Goal: Task Accomplishment & Management: Use online tool/utility

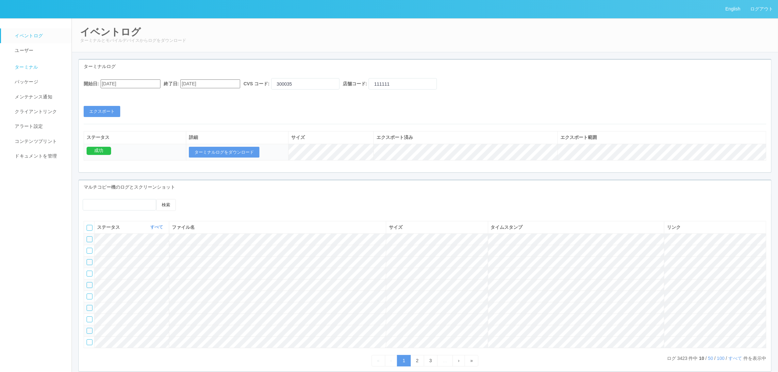
click at [31, 68] on span "ターミナル" at bounding box center [25, 66] width 25 height 5
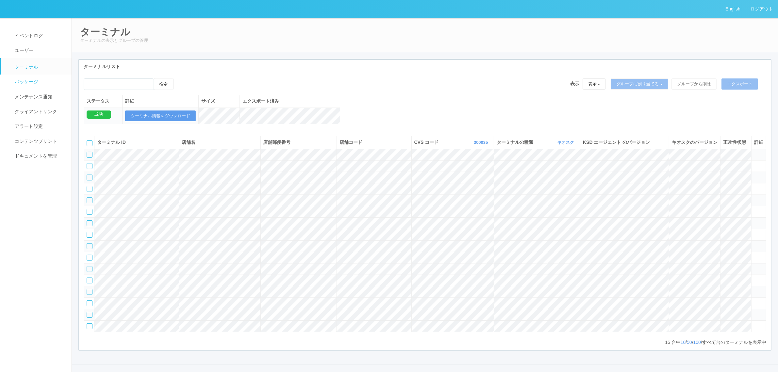
click at [34, 80] on span "パッケージ" at bounding box center [25, 81] width 25 height 5
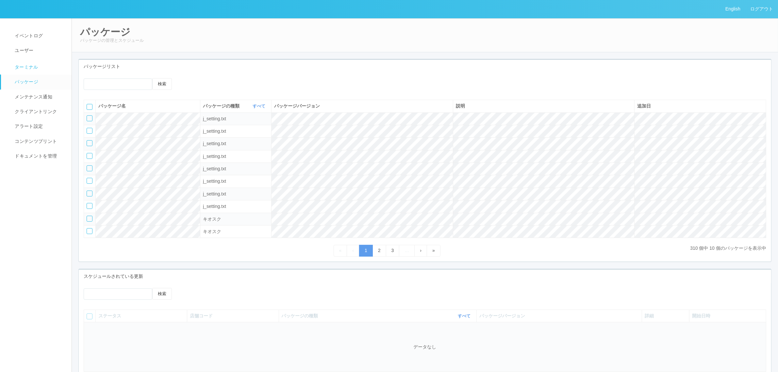
click at [37, 61] on link "ターミナル" at bounding box center [39, 66] width 76 height 16
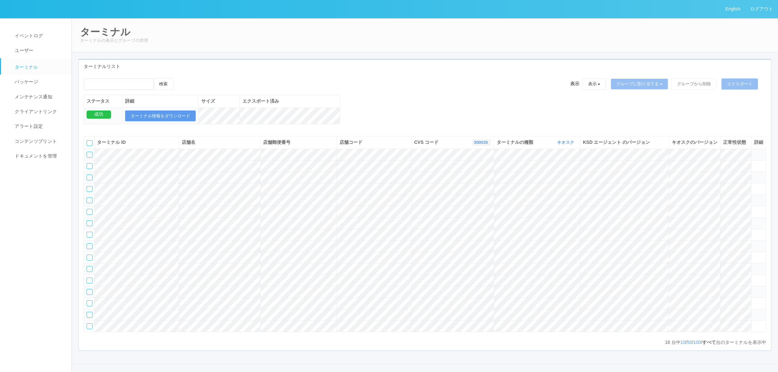
click at [474, 145] on link "300035" at bounding box center [482, 142] width 16 height 5
click at [473, 198] on link "300000" at bounding box center [465, 193] width 52 height 9
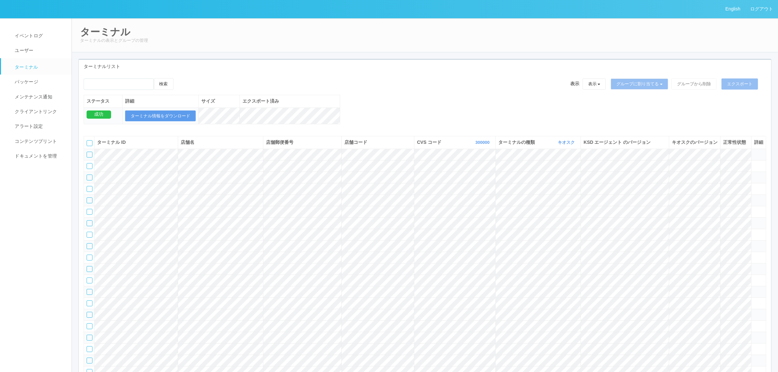
click at [89, 157] on div at bounding box center [90, 155] width 6 height 6
click at [180, 78] on icon at bounding box center [180, 78] width 0 height 0
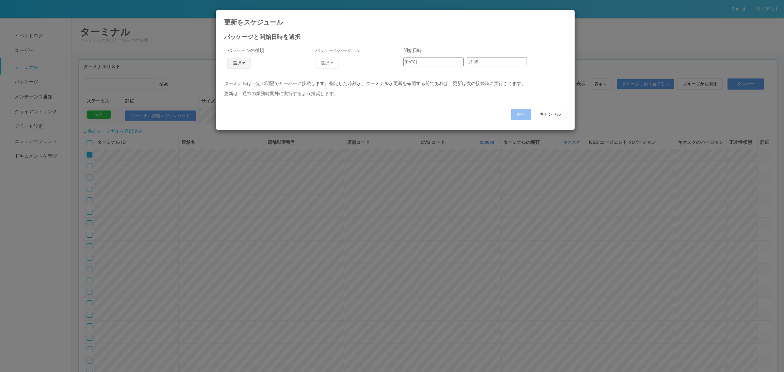
click at [235, 62] on button "選択" at bounding box center [239, 62] width 24 height 11
drag, startPoint x: 233, startPoint y: 90, endPoint x: 255, endPoint y: 82, distance: 23.2
click at [234, 90] on link "キオスク" at bounding box center [229, 91] width 52 height 10
click at [329, 64] on button "選択" at bounding box center [327, 62] width 24 height 11
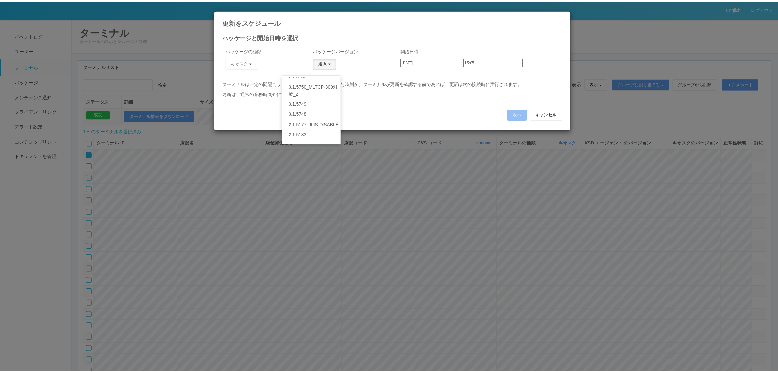
scroll to position [116, 0]
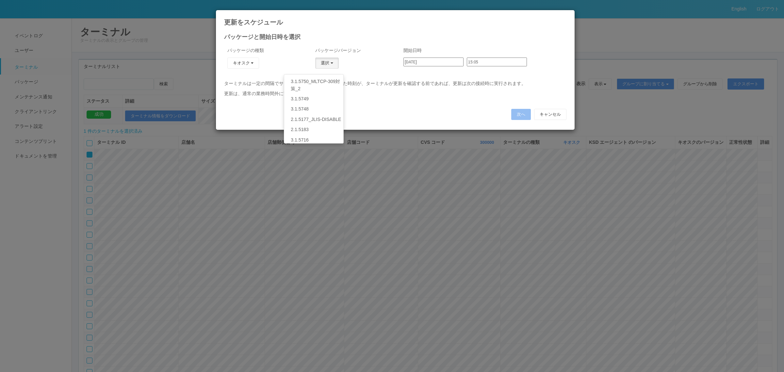
drag, startPoint x: 404, startPoint y: 113, endPoint x: 408, endPoint y: 109, distance: 4.9
click at [407, 110] on div "次へ キャンセル" at bounding box center [395, 114] width 342 height 11
click at [560, 111] on button "キャンセル" at bounding box center [550, 114] width 32 height 11
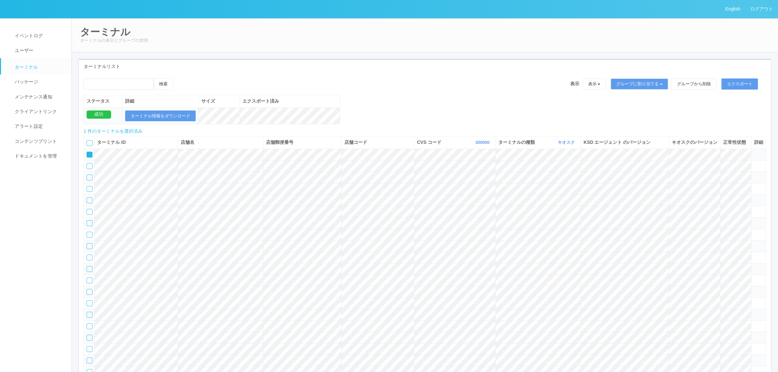
click at [85, 160] on td at bounding box center [89, 154] width 10 height 11
click at [87, 152] on icon at bounding box center [87, 152] width 0 height 0
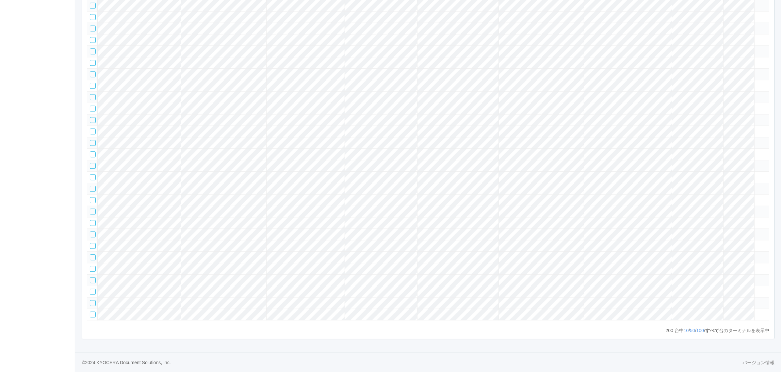
scroll to position [1365, 0]
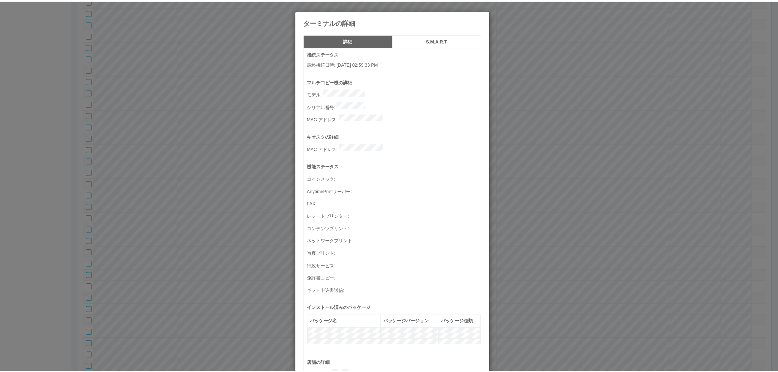
scroll to position [214, 0]
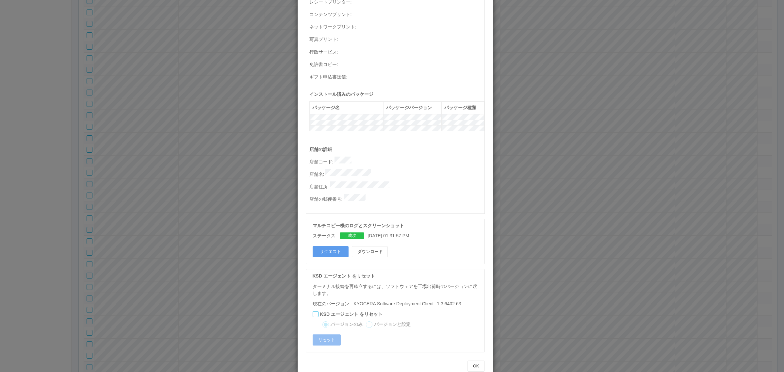
drag, startPoint x: 635, startPoint y: 142, endPoint x: 501, endPoint y: 146, distance: 133.9
click at [635, 138] on div "ターミナルの詳細 詳細 S.M.A.R.T 接続ステータス 最終接続日時 : 08/29/2025 02:59:33 PM マルチコピー機の詳細 モデル : …" at bounding box center [392, 186] width 784 height 372
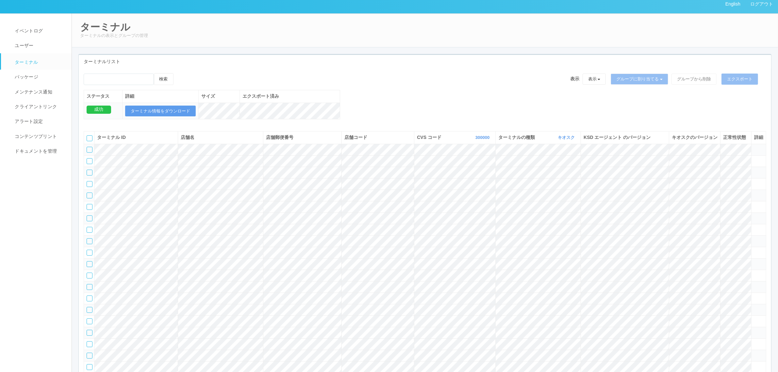
scroll to position [0, 0]
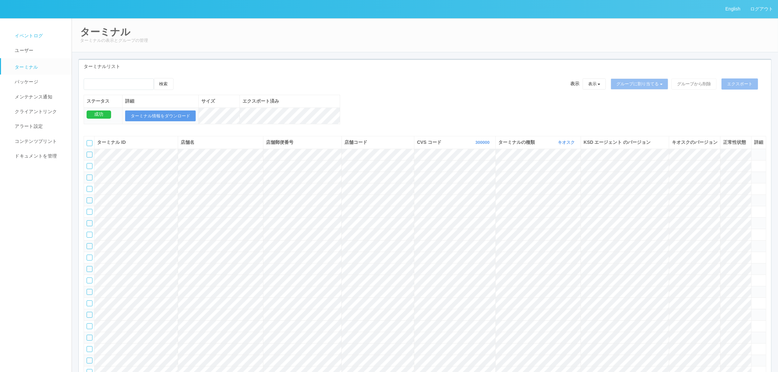
click at [40, 37] on span "イベントログ" at bounding box center [28, 35] width 30 height 5
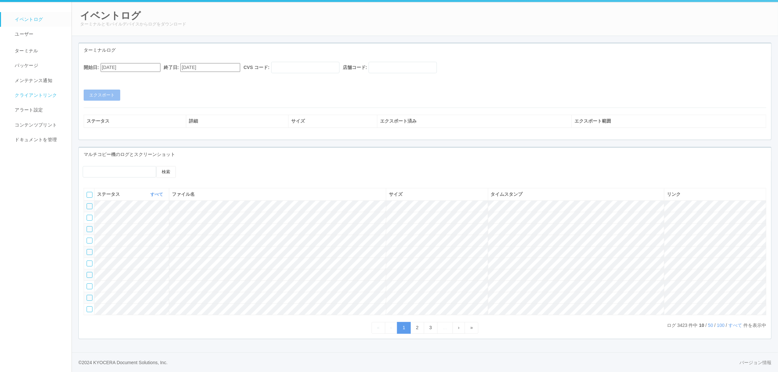
scroll to position [40, 0]
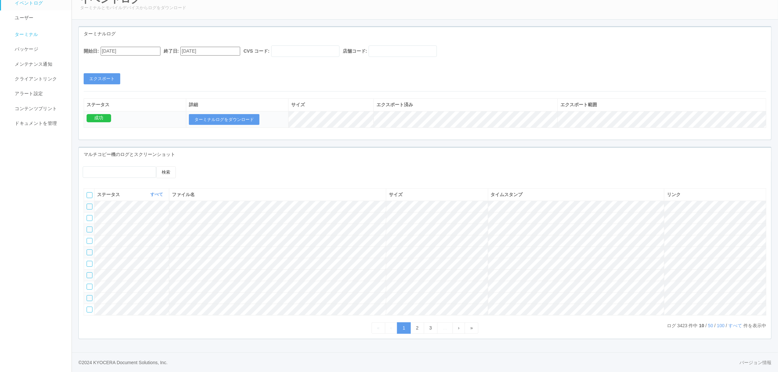
click at [33, 32] on span "ターミナル" at bounding box center [25, 34] width 25 height 5
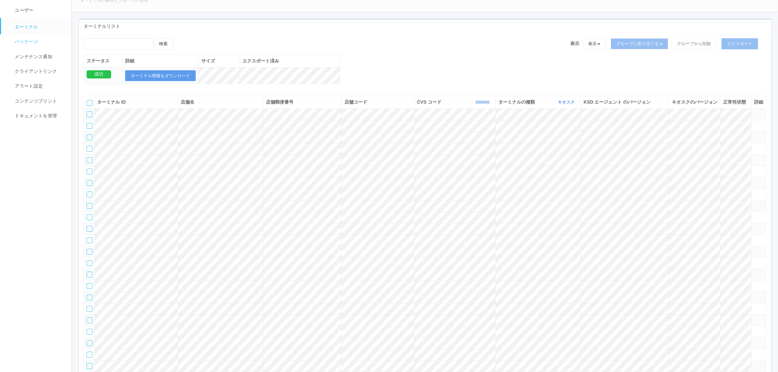
click at [30, 41] on span "パッケージ" at bounding box center [25, 41] width 25 height 5
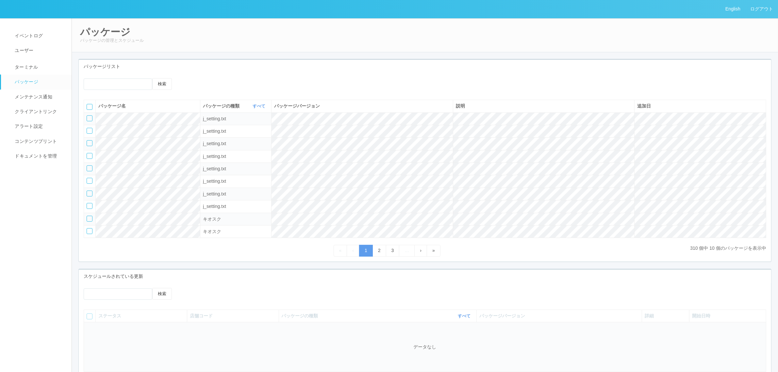
click at [186, 78] on icon at bounding box center [186, 78] width 0 height 0
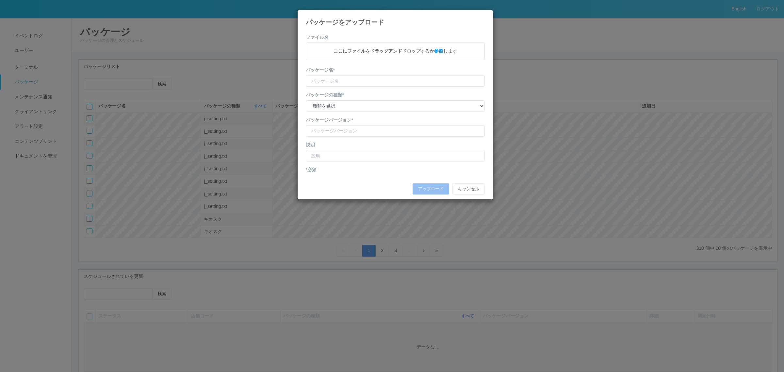
type input "KioskSettings"
drag, startPoint x: 356, startPoint y: 110, endPoint x: 355, endPoint y: 119, distance: 8.9
click at [356, 110] on select "種類を選択 キオスク KSD エージェント j_setting.txt" at bounding box center [395, 106] width 179 height 11
select select "j_setting.txt"
click at [306, 108] on select "種類を選択 キオスク KSD エージェント j_setting.txt" at bounding box center [395, 106] width 179 height 11
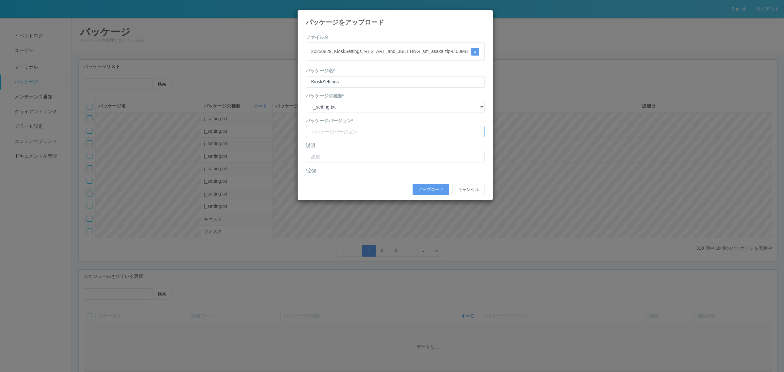
click at [342, 137] on input "version" at bounding box center [395, 131] width 179 height 11
type input "あ"
type input "ｄ"
type input "sundrug asaka jlis"
click at [348, 158] on input "text" at bounding box center [395, 156] width 179 height 11
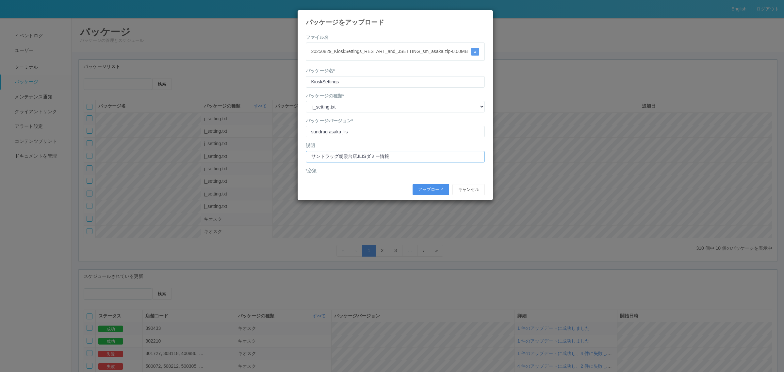
type input "サンドラッグ朝霞台店JLISダミー情報"
click at [438, 195] on button "アップロード" at bounding box center [430, 189] width 37 height 11
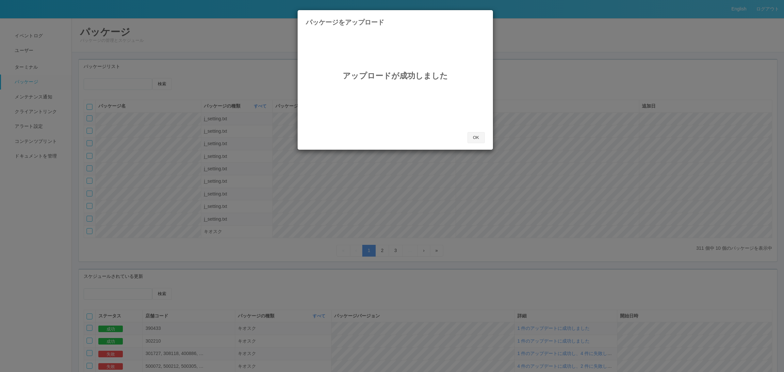
click at [479, 136] on button "OK" at bounding box center [475, 137] width 17 height 11
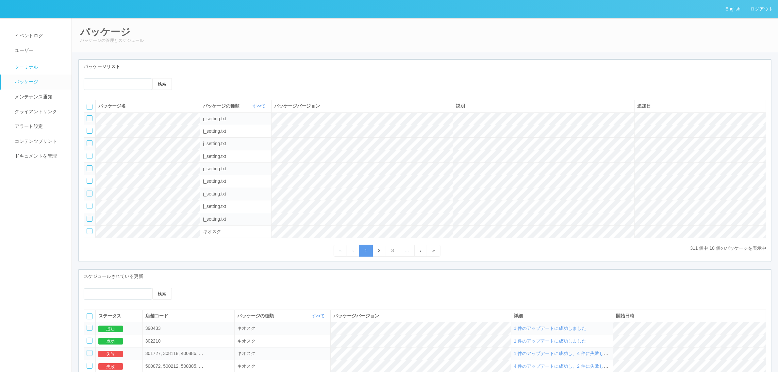
click at [23, 71] on link "ターミナル" at bounding box center [39, 66] width 76 height 16
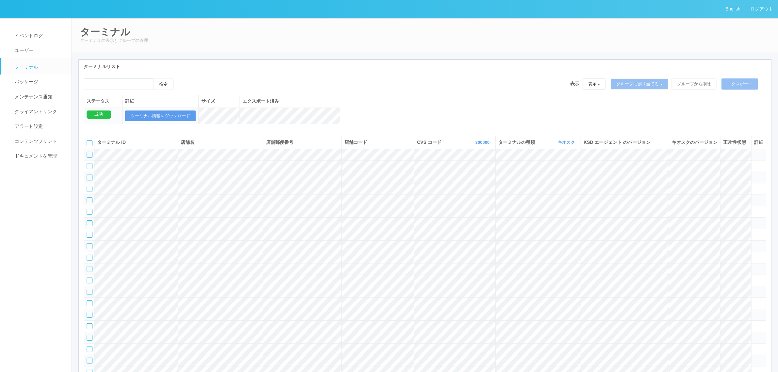
scroll to position [1365, 0]
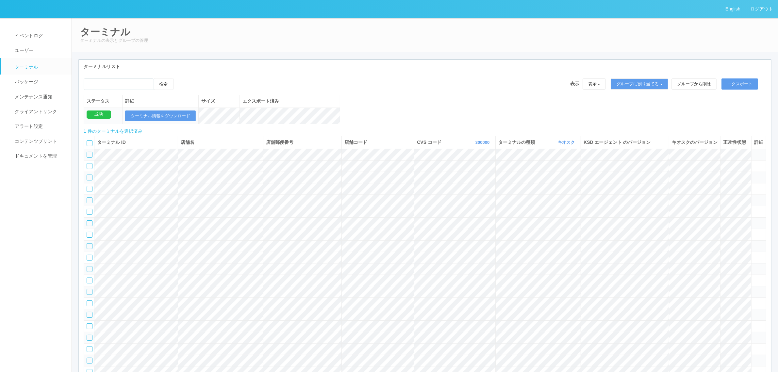
click at [180, 78] on icon at bounding box center [180, 78] width 0 height 0
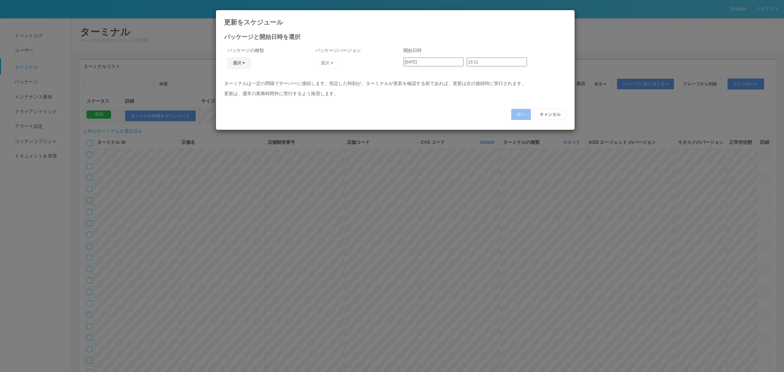
click at [239, 60] on button "選択" at bounding box center [239, 62] width 24 height 11
click at [238, 100] on link "j_setting.txt" at bounding box center [229, 101] width 52 height 10
click at [324, 64] on button "選択" at bounding box center [327, 62] width 24 height 11
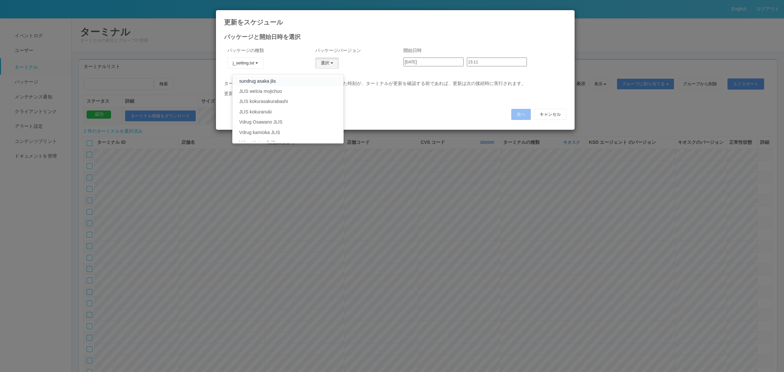
click at [307, 82] on link "sundrug asaka jlis" at bounding box center [288, 81] width 110 height 10
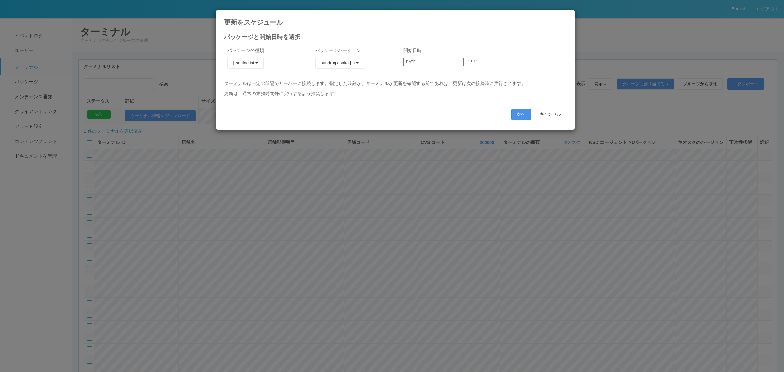
click at [518, 113] on button "次へ" at bounding box center [521, 114] width 20 height 11
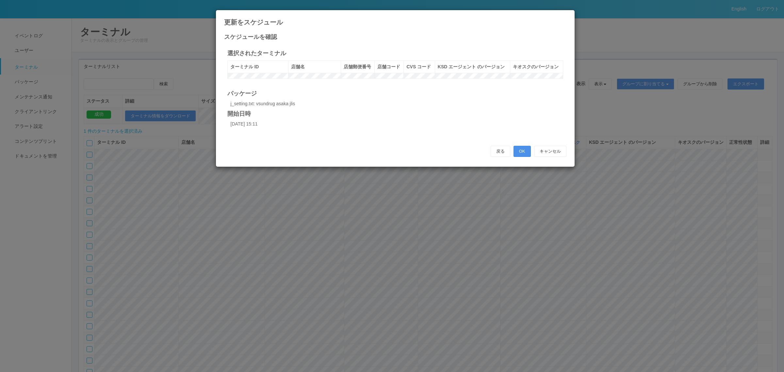
click at [524, 154] on button "OK" at bounding box center [521, 151] width 17 height 11
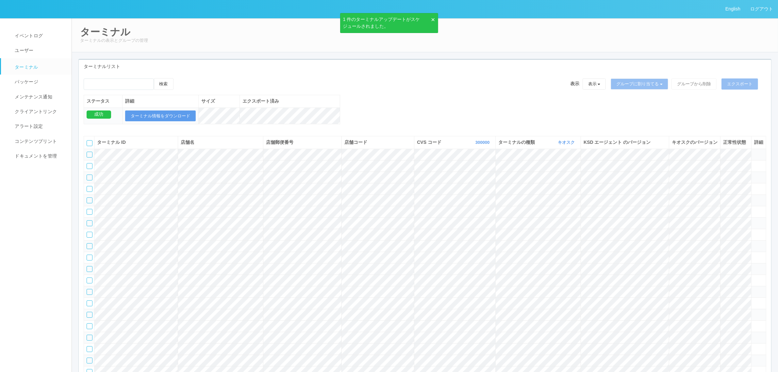
scroll to position [1365, 0]
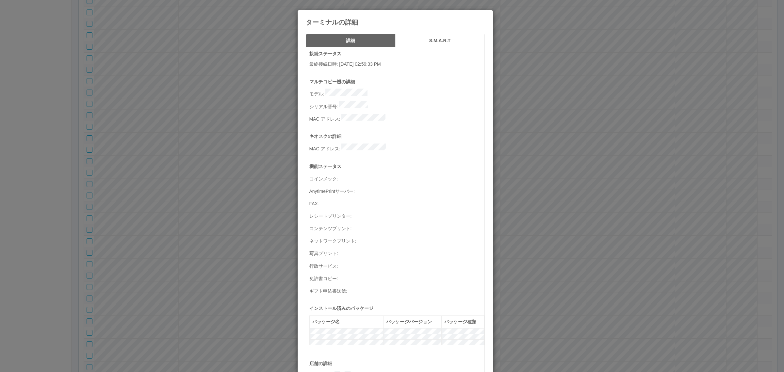
click at [435, 37] on button "S.M.A.R.T" at bounding box center [439, 40] width 89 height 13
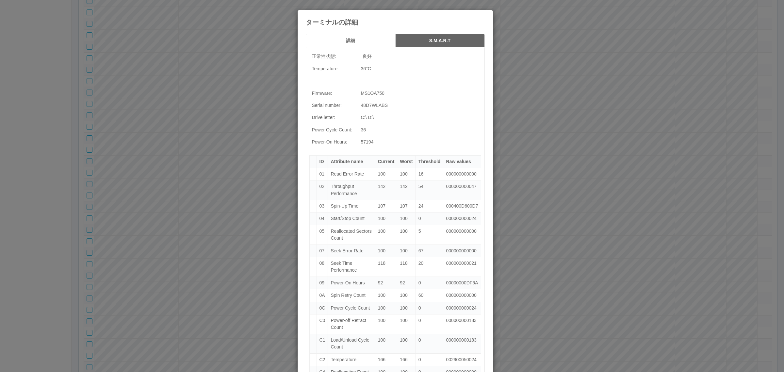
click at [374, 38] on button "詳細" at bounding box center [350, 40] width 89 height 13
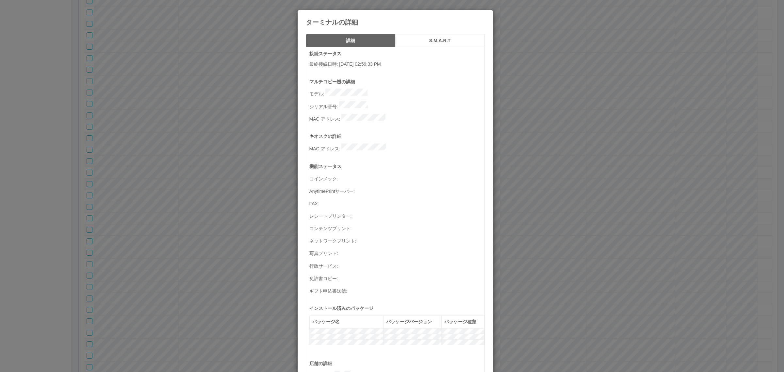
click at [484, 19] on div "ターミナルの詳細" at bounding box center [395, 18] width 195 height 16
drag, startPoint x: 475, startPoint y: 19, endPoint x: 481, endPoint y: 24, distance: 7.2
click at [485, 15] on icon at bounding box center [485, 15] width 0 height 0
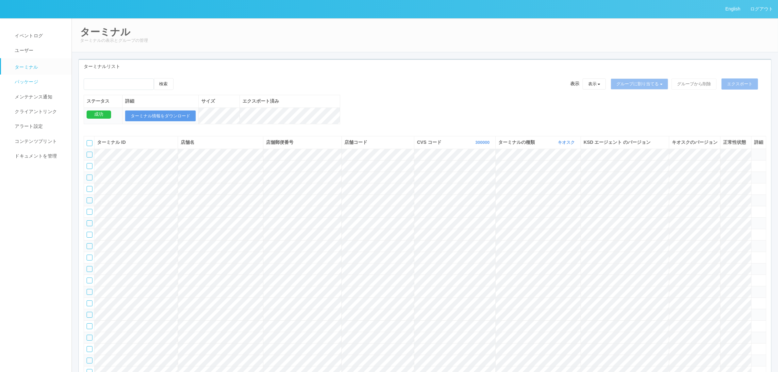
click at [35, 79] on span "パッケージ" at bounding box center [25, 81] width 25 height 5
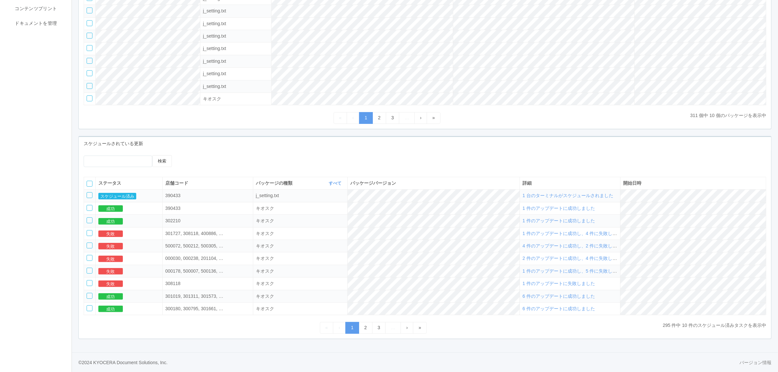
scroll to position [138, 0]
click at [584, 191] on td "1 台のターミナルがスケジュールされました" at bounding box center [570, 195] width 101 height 12
click at [581, 193] on span "1 台のターミナルがスケジュールされました" at bounding box center [567, 195] width 91 height 5
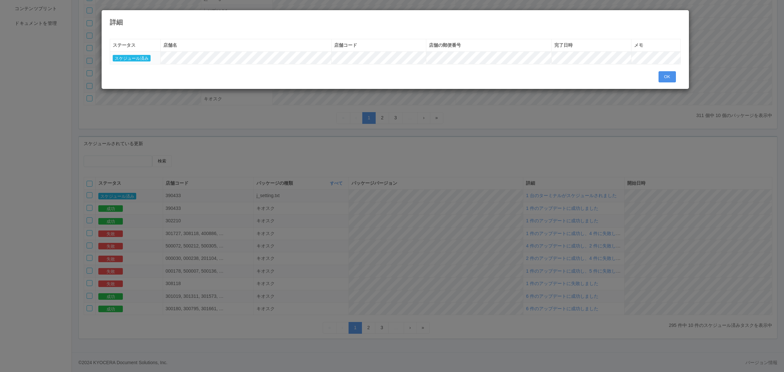
click at [672, 73] on button "OK" at bounding box center [666, 76] width 17 height 11
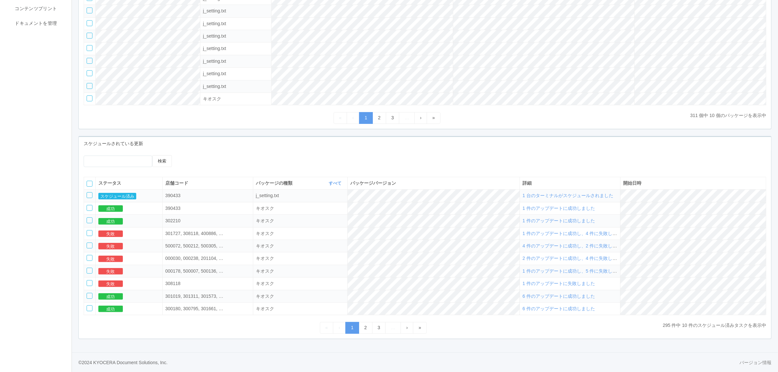
drag, startPoint x: 386, startPoint y: 339, endPoint x: 369, endPoint y: 336, distance: 16.6
click at [386, 338] on div "スケジュールされている更新 検索 ステータス 店舗コード パッケージの種類 すべて 表示 すべて キオスク KSD エージェント j_setting.txt …" at bounding box center [424, 237] width 693 height 203
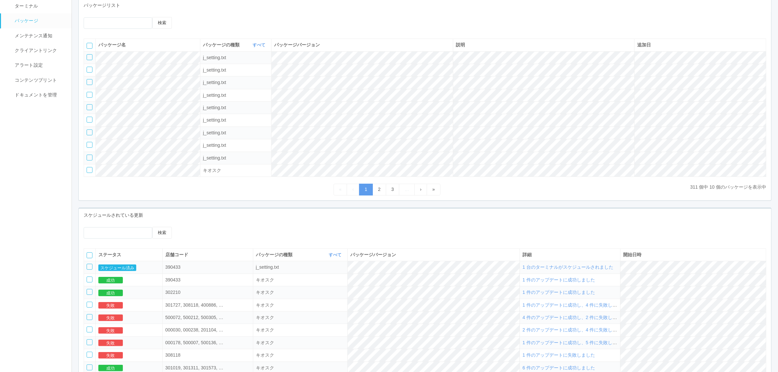
scroll to position [138, 0]
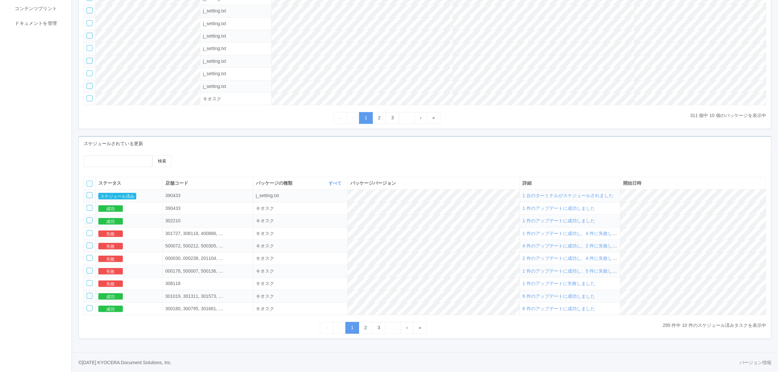
click at [594, 195] on span "1 台のターミナルがスケジュールされました" at bounding box center [567, 195] width 91 height 5
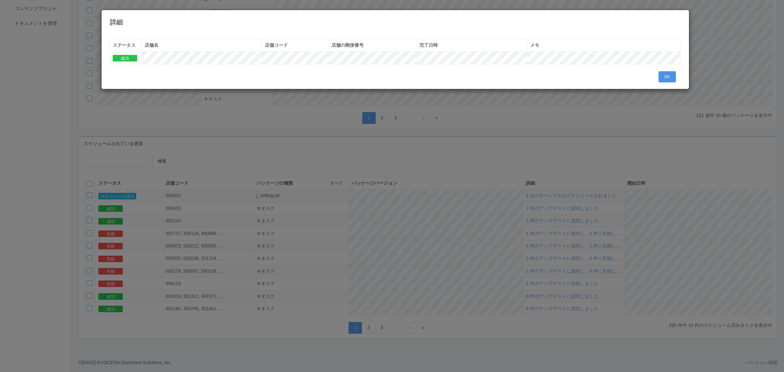
click at [671, 78] on button "OK" at bounding box center [666, 76] width 17 height 11
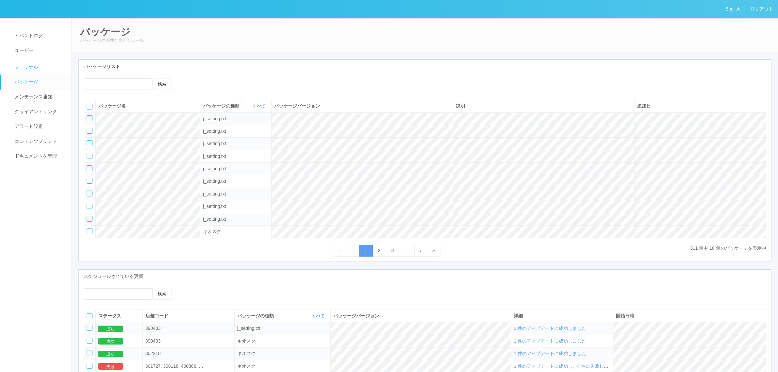
click at [45, 69] on link "ターミナル" at bounding box center [39, 66] width 76 height 16
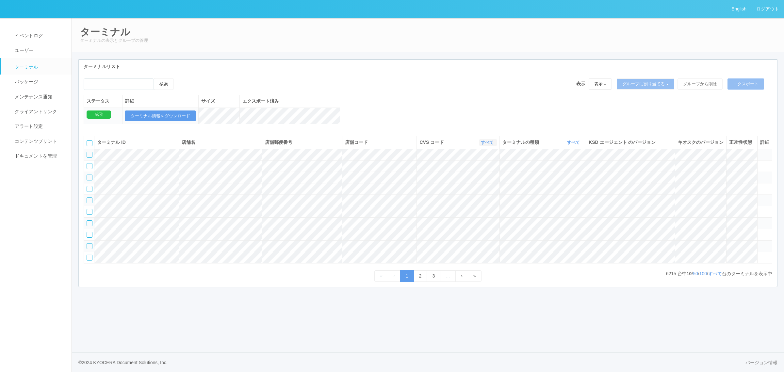
click at [489, 145] on link "すべて" at bounding box center [488, 142] width 14 height 5
click at [475, 179] on link "115110" at bounding box center [471, 174] width 52 height 9
click at [568, 145] on link "すべて" at bounding box center [574, 142] width 14 height 5
click at [573, 174] on link "キオスク" at bounding box center [557, 169] width 52 height 9
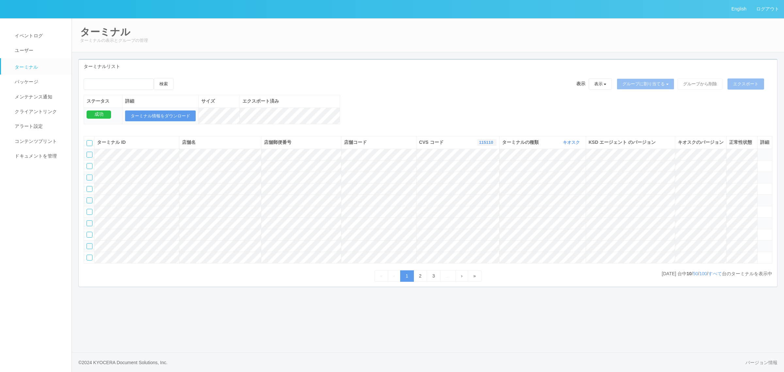
click at [484, 145] on link "115110" at bounding box center [487, 142] width 16 height 5
click at [441, 132] on div "ターミナル ID 店舗名 店舗郵便番号 店舗コード CVS コード 115110 表示 すべて 300024 300036 300037 300034 300…" at bounding box center [428, 206] width 698 height 151
click at [491, 145] on link "115110" at bounding box center [487, 142] width 16 height 5
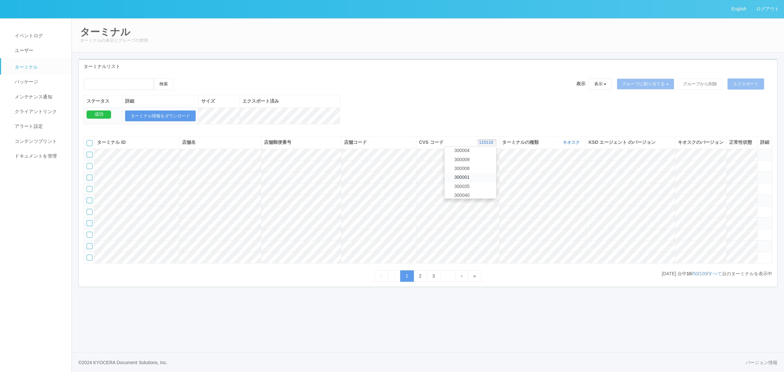
click at [477, 182] on link "300001" at bounding box center [470, 177] width 52 height 9
click at [572, 145] on link "キオスク" at bounding box center [572, 142] width 19 height 5
click at [487, 145] on link "300001" at bounding box center [488, 142] width 16 height 5
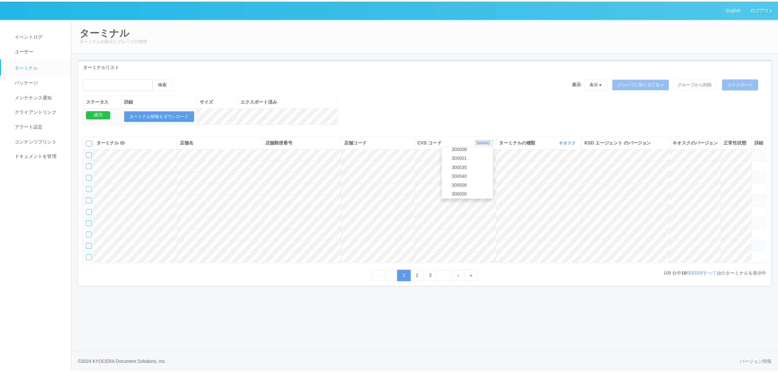
scroll to position [243, 0]
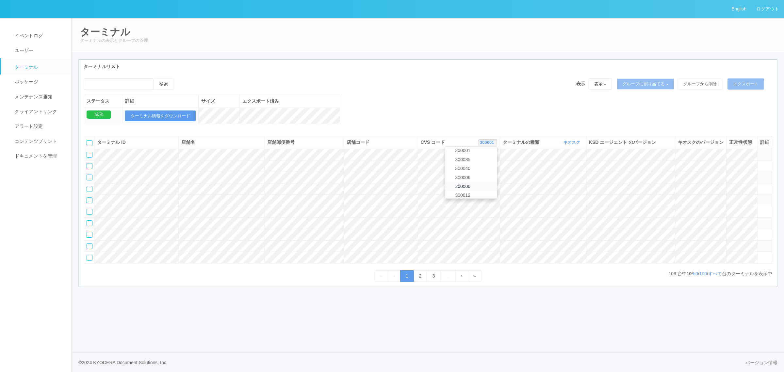
click at [483, 191] on link "300000" at bounding box center [471, 186] width 52 height 9
click at [718, 276] on link "すべて" at bounding box center [715, 273] width 14 height 5
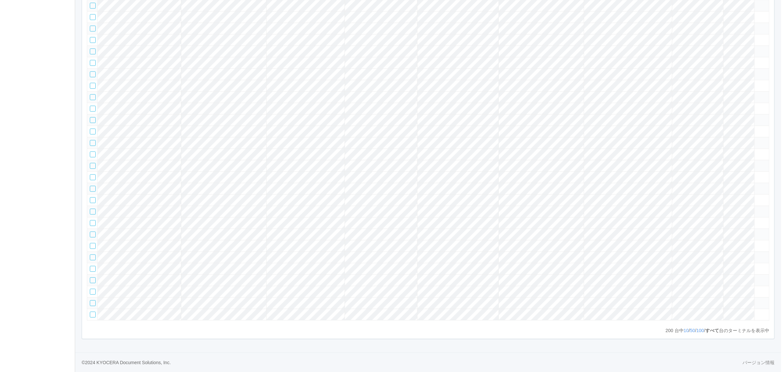
scroll to position [1365, 0]
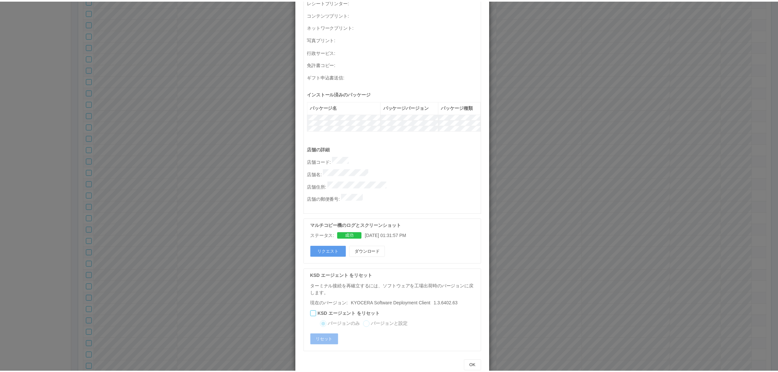
scroll to position [0, 0]
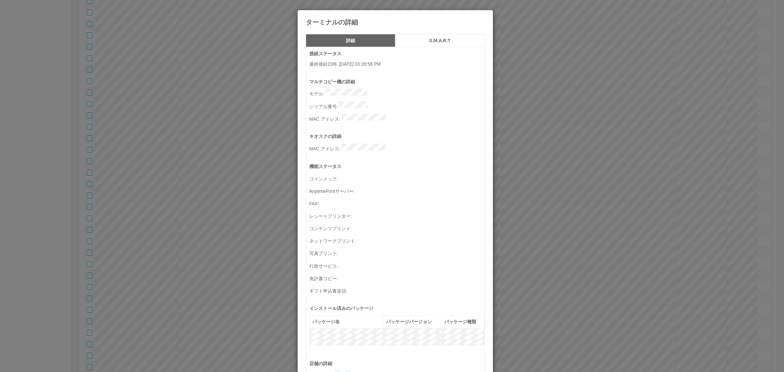
drag, startPoint x: 215, startPoint y: 173, endPoint x: 180, endPoint y: 177, distance: 35.1
click at [210, 175] on div "ターミナルの詳細 詳細 S.M.A.R.T 接続ステータス 最終接続日時 : 08/29/2025 03:20:58 PM マルチコピー機の詳細 モデル : …" at bounding box center [392, 186] width 784 height 372
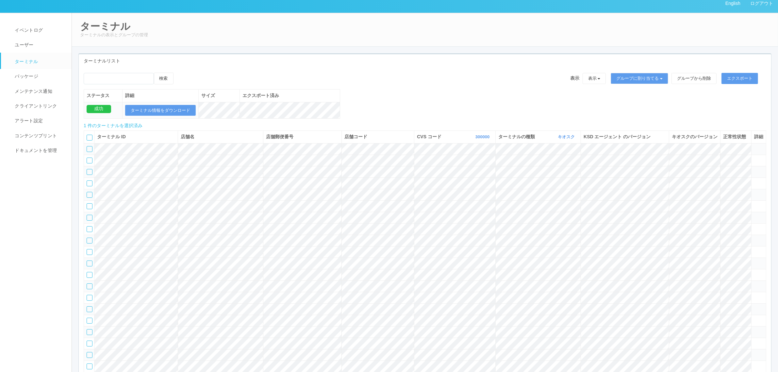
scroll to position [0, 0]
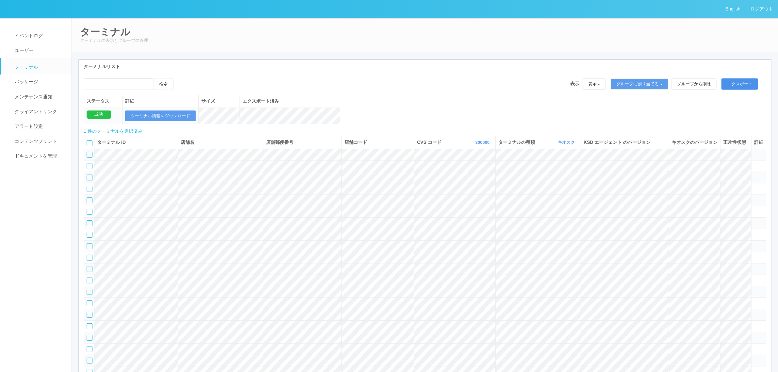
click at [744, 84] on button "エクスポート" at bounding box center [739, 83] width 37 height 11
click at [351, 113] on div "検索 表示 表示 すべてのターミナル 未割り当てのターミナル グループを追加 グループ名を編集 アーカイブ済みのターミナル グループに割り当てる グループを追…" at bounding box center [425, 104] width 692 height 53
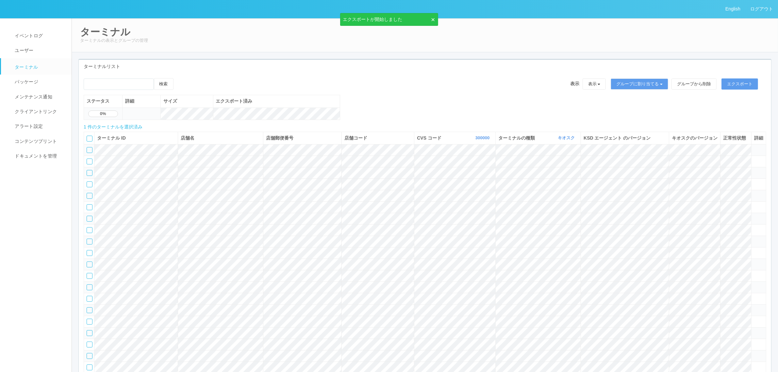
click at [422, 89] on div "検索 表示 表示 すべてのターミナル 未割り当てのターミナル グループを追加 グループ名を編集 アーカイブ済みのターミナル グループに割り当てる グループを追…" at bounding box center [425, 86] width 682 height 17
click at [164, 116] on button "ターミナル情報をダウンロード" at bounding box center [160, 115] width 71 height 11
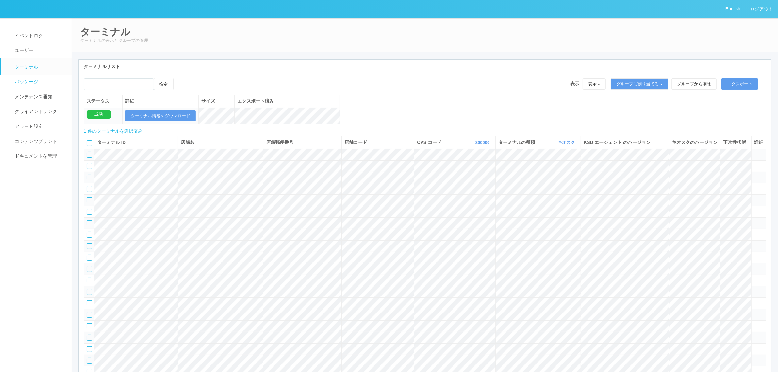
click at [39, 78] on link "パッケージ" at bounding box center [39, 81] width 76 height 15
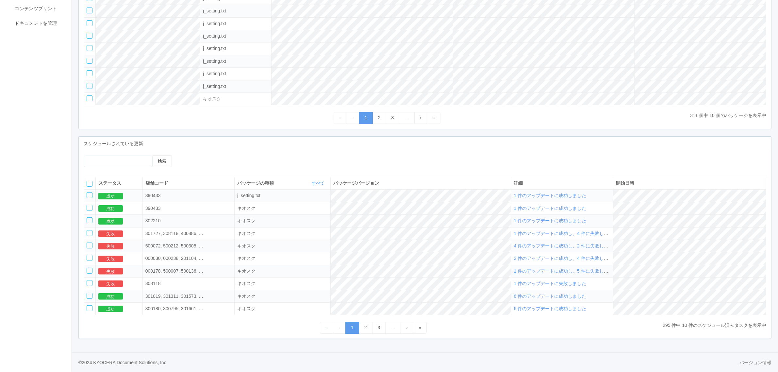
scroll to position [138, 0]
click at [586, 193] on span "1 件のアップデートに成功しました" at bounding box center [550, 195] width 72 height 5
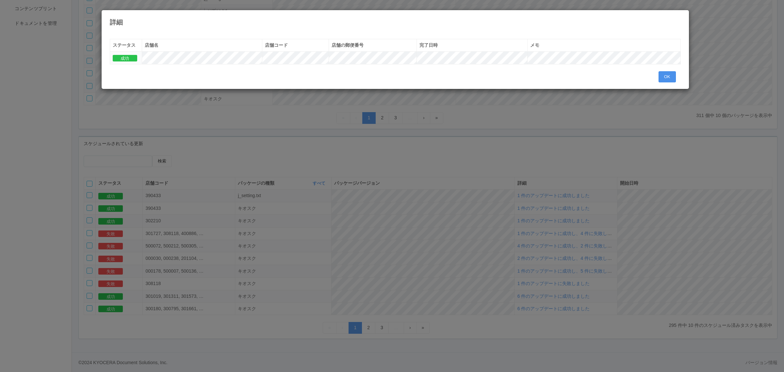
click at [665, 71] on div "« ‹ 1 › » ステータス 店舗名 店舗コード 店舗の郵便番号 完了日時 メモ 成功 OK" at bounding box center [395, 52] width 571 height 37
click at [668, 77] on button "OK" at bounding box center [666, 76] width 17 height 11
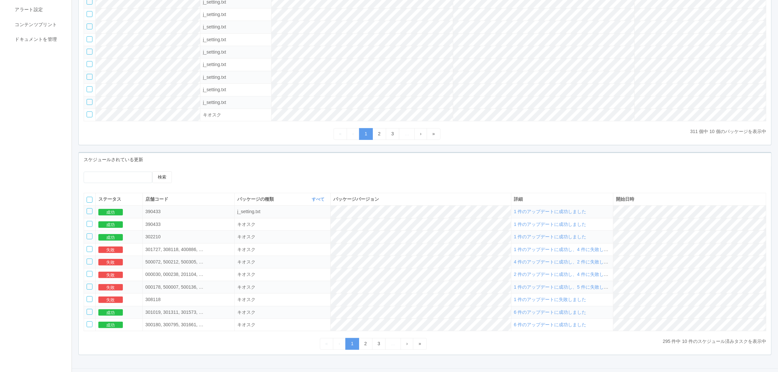
scroll to position [0, 0]
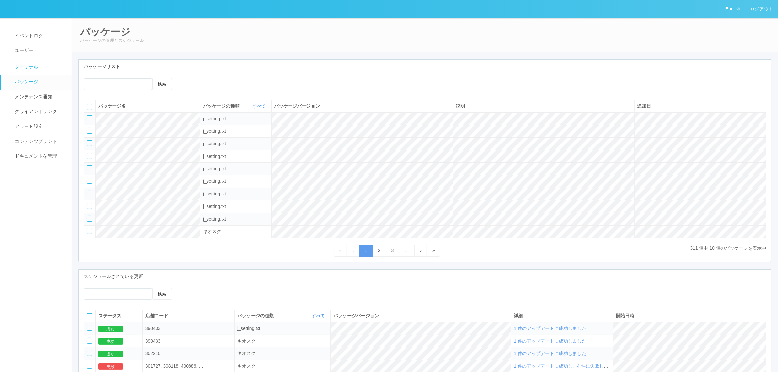
click at [42, 66] on link "ターミナル" at bounding box center [39, 66] width 76 height 16
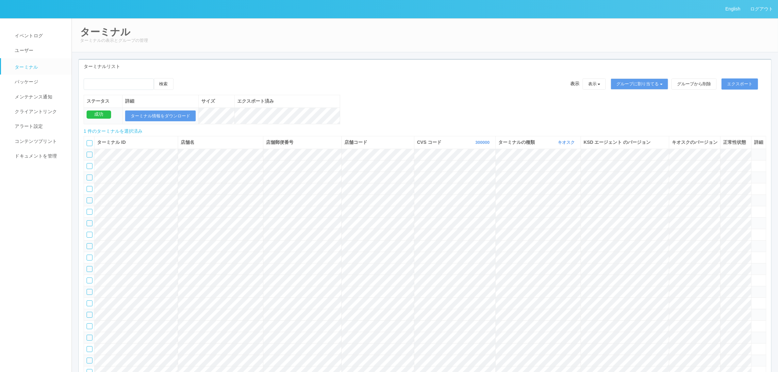
click at [180, 78] on icon at bounding box center [180, 78] width 0 height 0
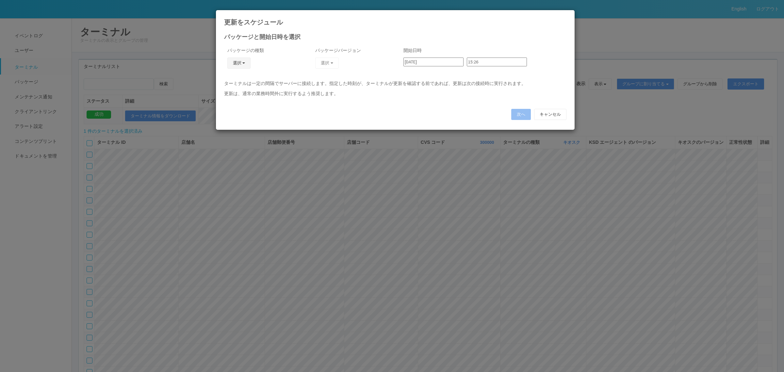
click at [238, 64] on button "選択" at bounding box center [239, 62] width 24 height 11
drag, startPoint x: 238, startPoint y: 100, endPoint x: 276, endPoint y: 81, distance: 43.2
click at [238, 100] on link "j_setting.txt" at bounding box center [229, 101] width 52 height 10
click at [327, 64] on button "選択" at bounding box center [327, 62] width 24 height 11
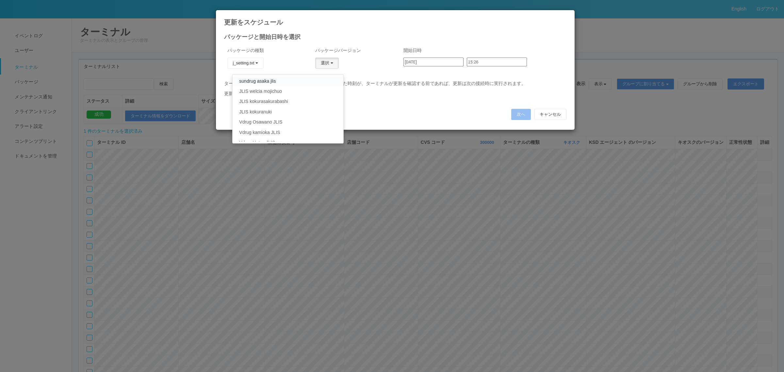
click at [317, 78] on link "sundrug asaka jlis" at bounding box center [288, 81] width 110 height 10
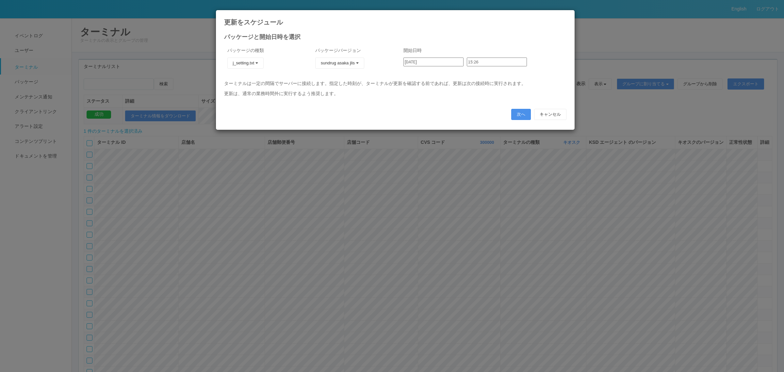
click at [526, 113] on button "次へ" at bounding box center [521, 114] width 20 height 11
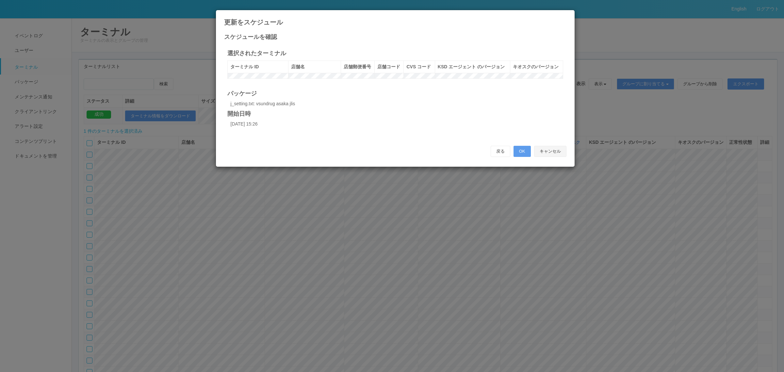
click at [559, 157] on button "キャンセル" at bounding box center [550, 151] width 32 height 11
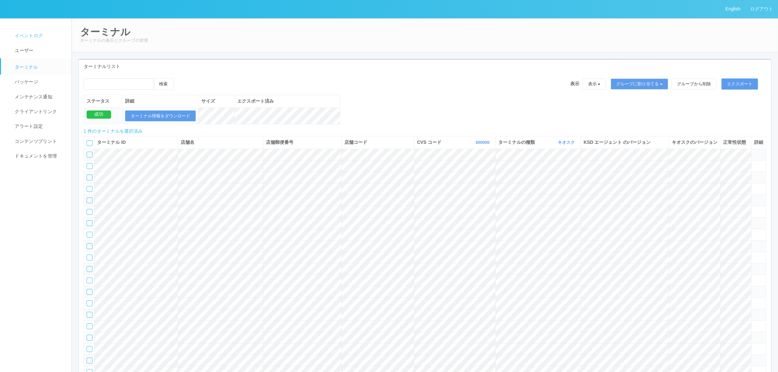
click at [43, 39] on link "イベントログ" at bounding box center [39, 35] width 76 height 15
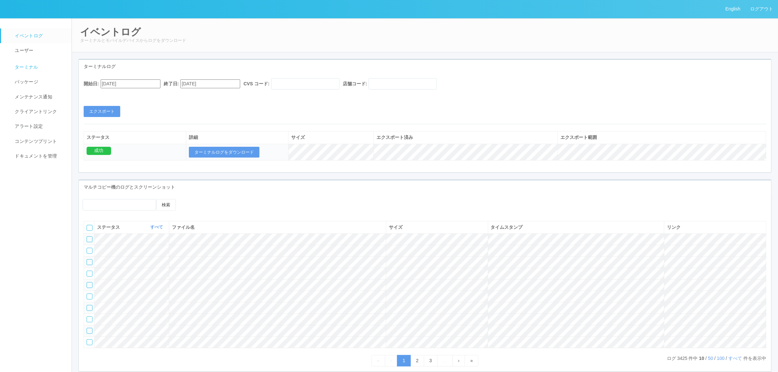
click at [40, 65] on link "ターミナル" at bounding box center [39, 66] width 76 height 16
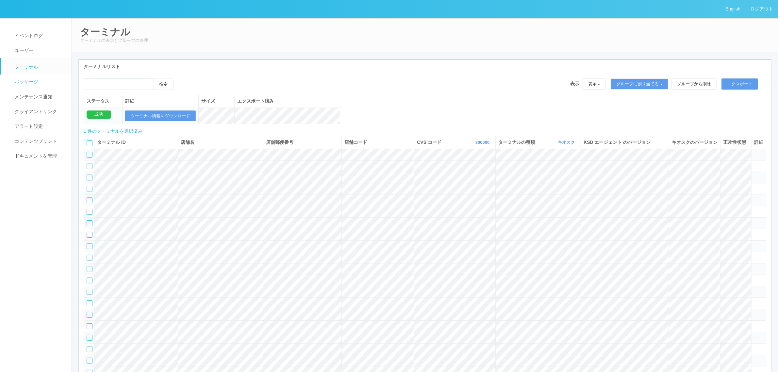
click at [37, 84] on span "パッケージ" at bounding box center [25, 81] width 25 height 5
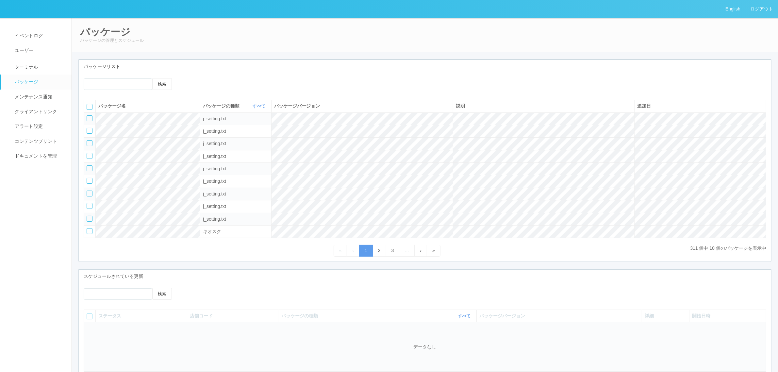
click at [89, 118] on div at bounding box center [90, 118] width 6 height 6
click at [196, 78] on icon at bounding box center [196, 78] width 0 height 0
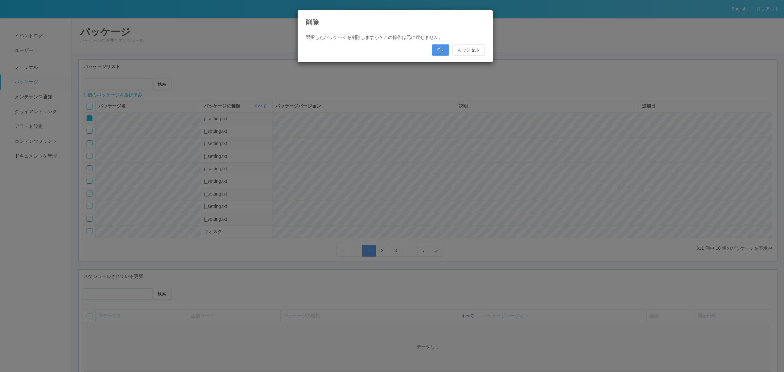
click at [437, 47] on button "OK" at bounding box center [440, 49] width 17 height 11
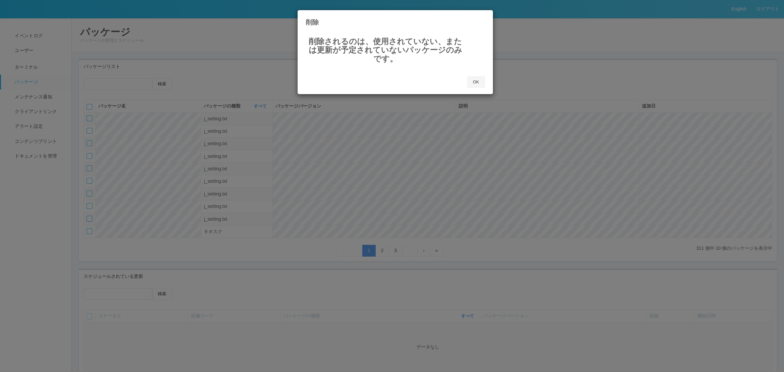
click at [476, 79] on button "OK" at bounding box center [475, 81] width 17 height 11
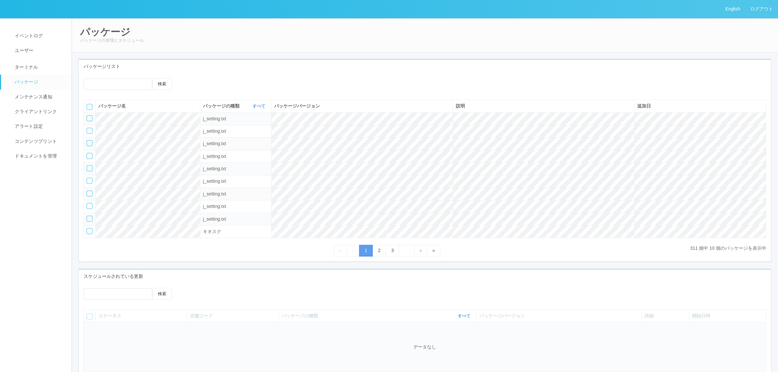
click at [388, 88] on div "検索" at bounding box center [425, 86] width 692 height 17
click at [27, 69] on span "ターミナル" at bounding box center [25, 66] width 25 height 5
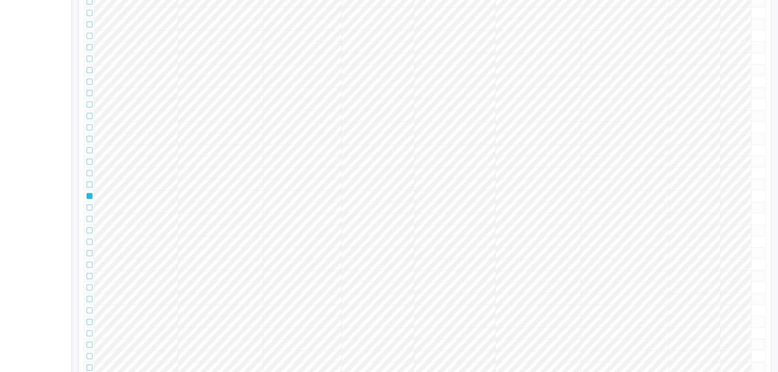
scroll to position [1289, 0]
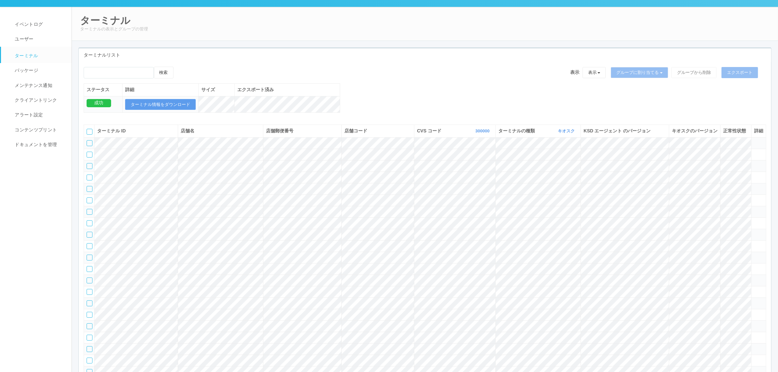
scroll to position [0, 0]
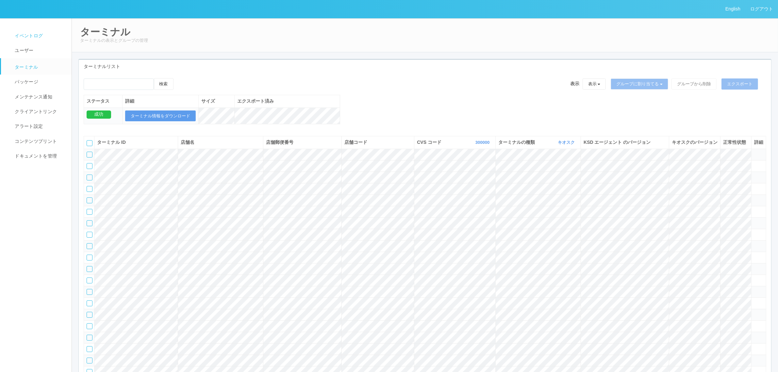
click at [37, 42] on link "イベントログ" at bounding box center [39, 35] width 76 height 15
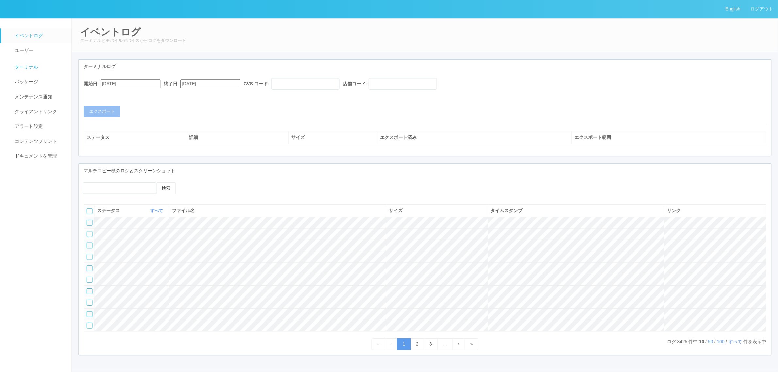
click at [35, 62] on link "ターミナル" at bounding box center [39, 66] width 76 height 16
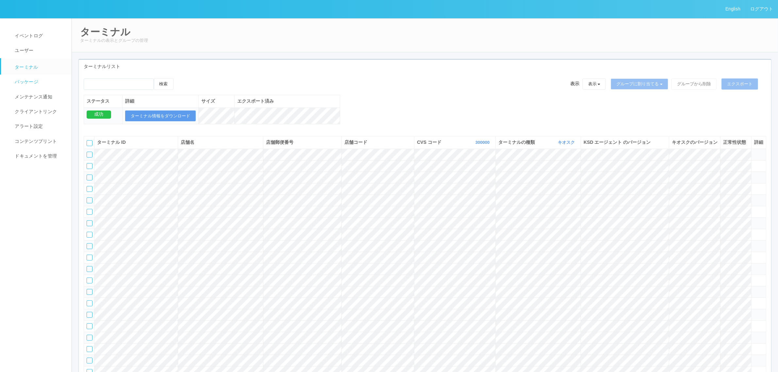
click at [33, 86] on link "パッケージ" at bounding box center [39, 81] width 76 height 15
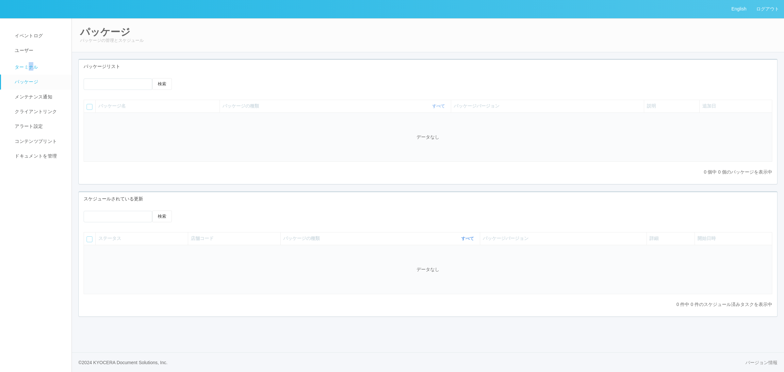
click at [31, 69] on span "ターミナル" at bounding box center [25, 66] width 25 height 5
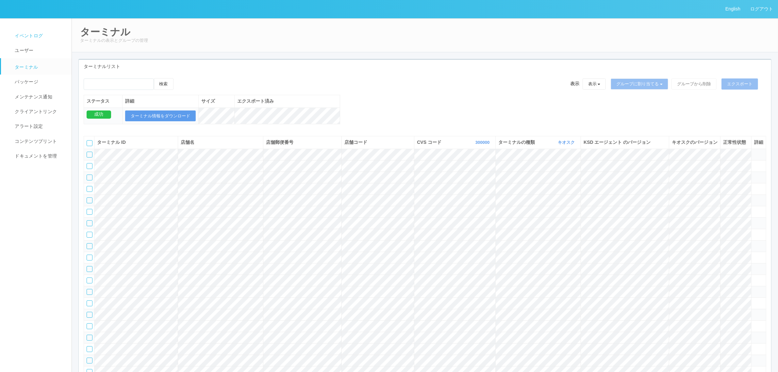
click at [31, 40] on link "イベントログ" at bounding box center [39, 35] width 76 height 15
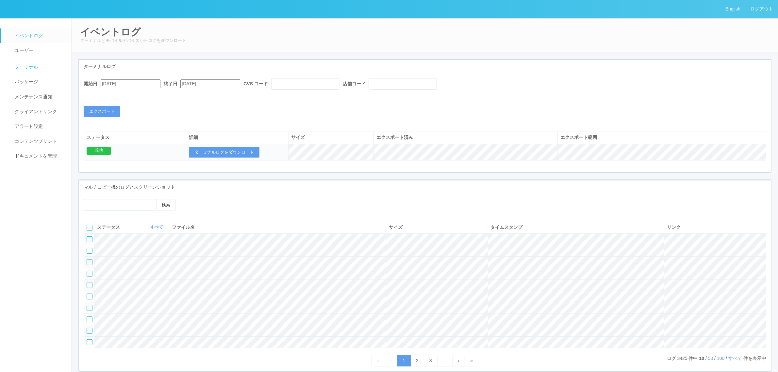
click at [18, 71] on link "ターミナル" at bounding box center [39, 66] width 76 height 16
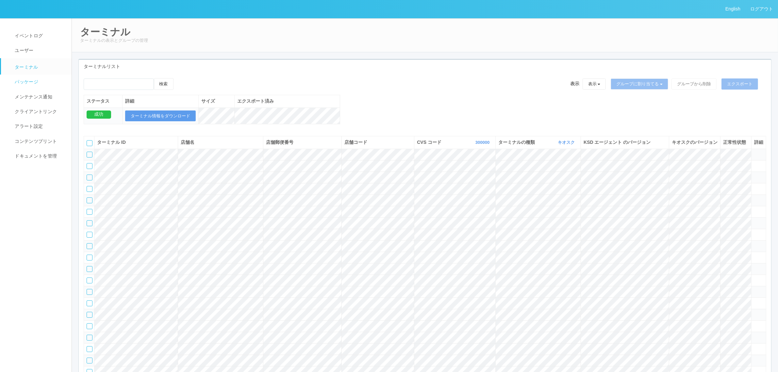
click at [21, 83] on span "パッケージ" at bounding box center [25, 81] width 25 height 5
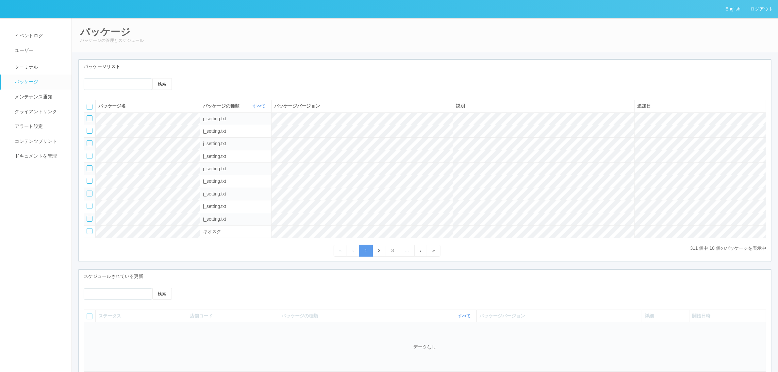
click at [89, 118] on div at bounding box center [90, 118] width 6 height 6
click at [196, 78] on icon at bounding box center [196, 78] width 0 height 0
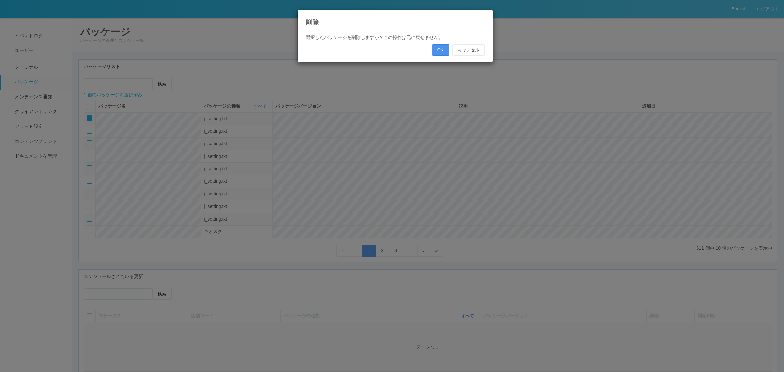
click at [440, 49] on button "OK" at bounding box center [440, 49] width 17 height 11
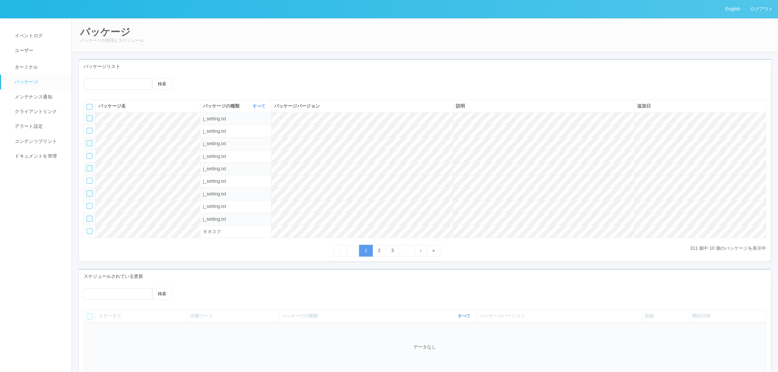
click at [353, 89] on div "検索" at bounding box center [425, 86] width 692 height 17
click at [186, 78] on icon at bounding box center [186, 78] width 0 height 0
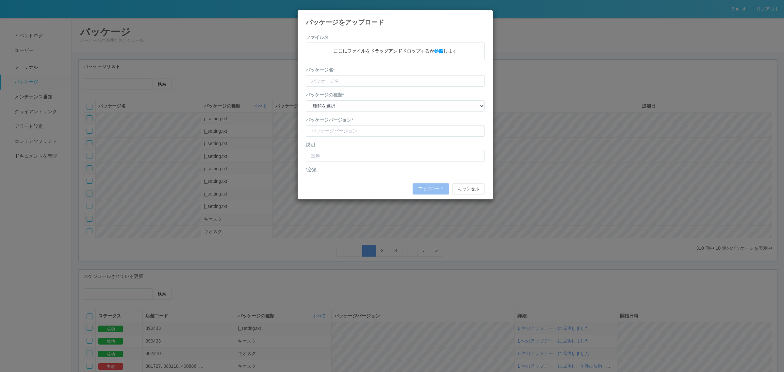
type input "KioskSettings"
click at [357, 112] on select "種類を選択 キオスク KSD エージェント j_setting.txt" at bounding box center [395, 106] width 179 height 11
select select "j_setting.txt"
click at [306, 108] on select "種類を選択 キオスク KSD エージェント j_setting.txt" at bounding box center [395, 106] width 179 height 11
click at [346, 137] on input "version" at bounding box center [395, 131] width 179 height 11
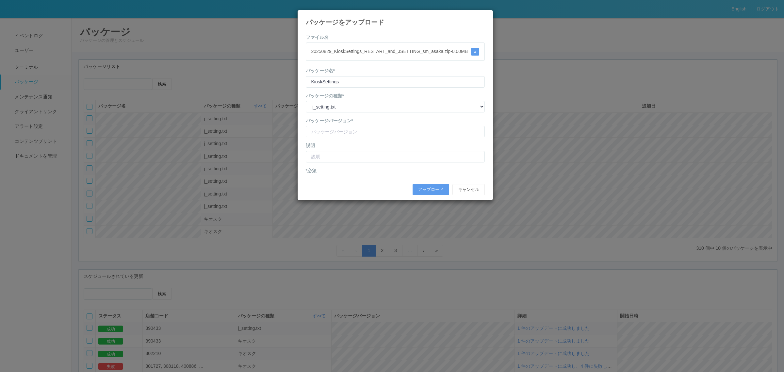
drag, startPoint x: 316, startPoint y: 133, endPoint x: 318, endPoint y: 136, distance: 3.9
click at [317, 133] on div "パッケージバージョン*" at bounding box center [395, 127] width 179 height 20
click at [321, 137] on input "version" at bounding box center [395, 131] width 179 height 11
type input "ｊ"
type input "sundrug asaka jlis"
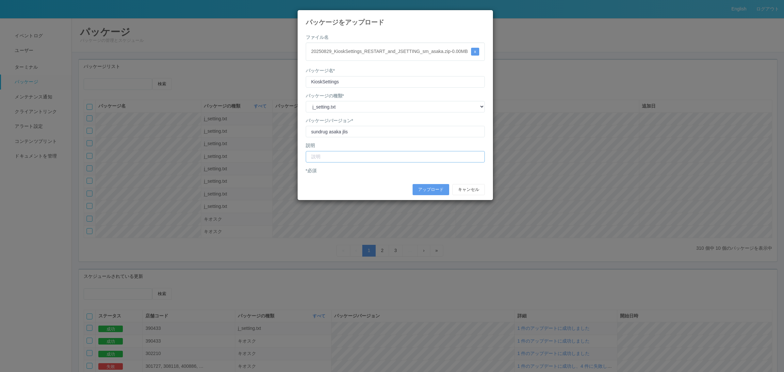
click at [353, 162] on input "text" at bounding box center [395, 156] width 179 height 11
type input "sa"
click at [355, 137] on input "version" at bounding box center [395, 131] width 179 height 11
type input "sundrug asaka jlis1"
click at [345, 162] on input "sa" at bounding box center [395, 156] width 179 height 11
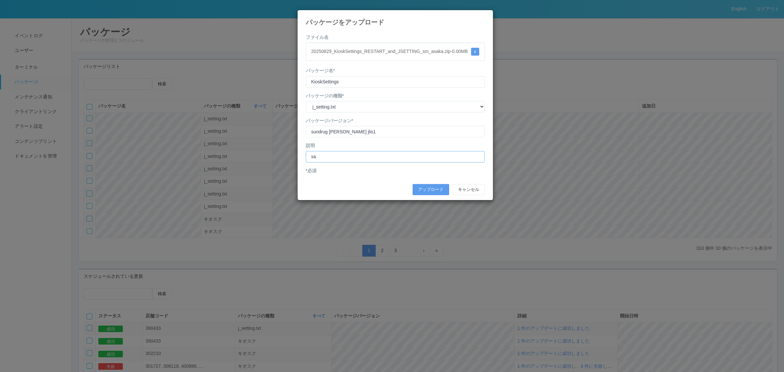
type input "s"
type input "す"
click at [416, 162] on input "サンドラッグ朝霞台店J" at bounding box center [395, 156] width 179 height 11
type input "サンドラッグ朝霞台店JLISダミー修正"
click at [437, 195] on button "アップロード" at bounding box center [430, 189] width 37 height 11
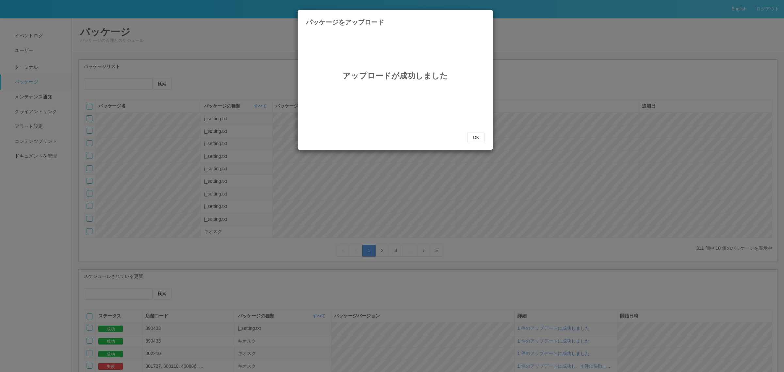
click at [476, 131] on div "アップロードが成功しました" at bounding box center [395, 83] width 179 height 98
click at [473, 133] on button "OK" at bounding box center [475, 137] width 17 height 11
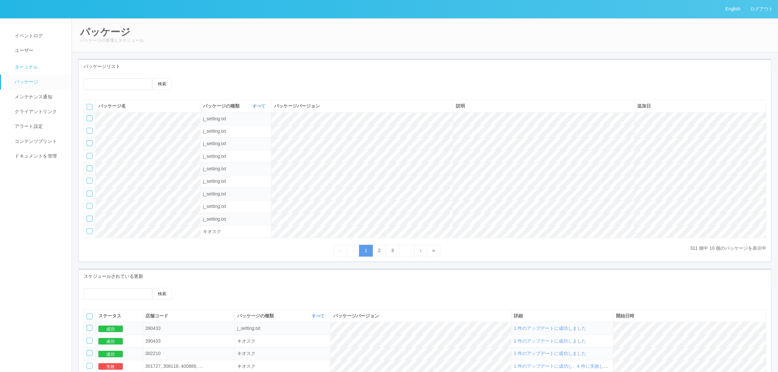
click at [41, 66] on link "ターミナル" at bounding box center [39, 66] width 76 height 16
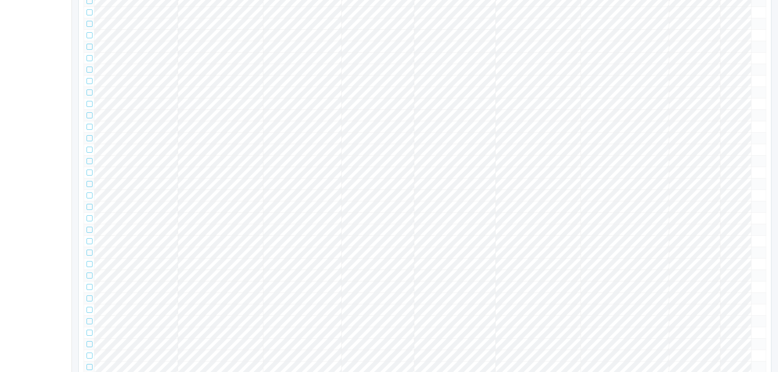
scroll to position [1365, 0]
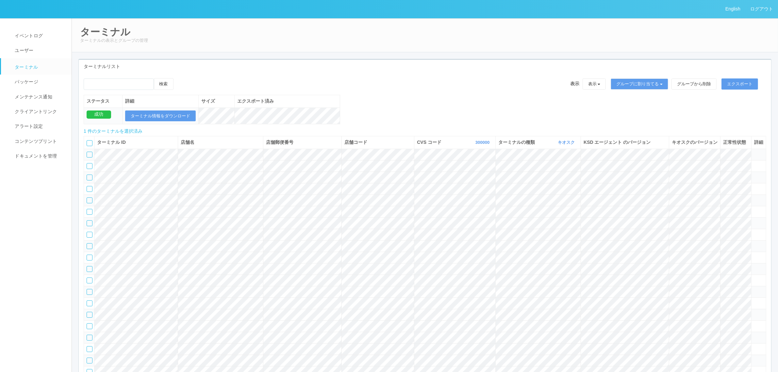
click at [180, 78] on icon at bounding box center [180, 78] width 0 height 0
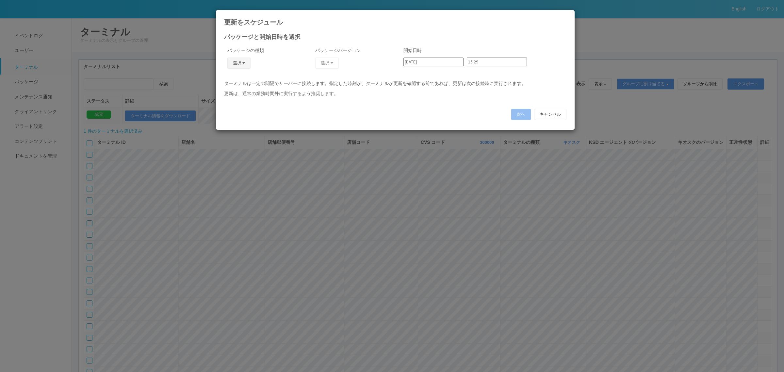
click at [246, 63] on button "選択" at bounding box center [239, 62] width 24 height 11
click at [234, 101] on link "j_setting.txt" at bounding box center [229, 101] width 52 height 10
click at [332, 64] on button "選択" at bounding box center [327, 62] width 24 height 11
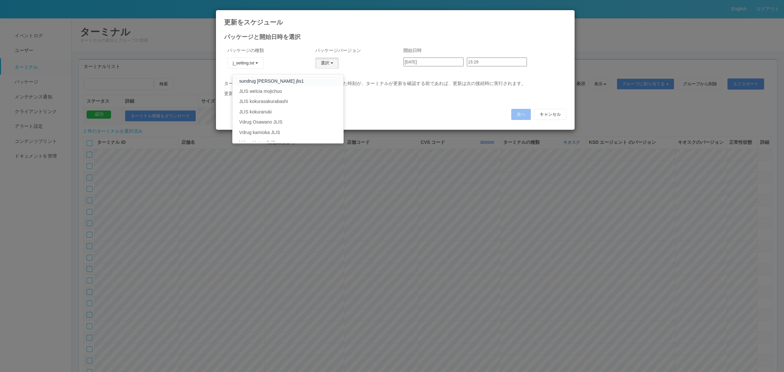
click at [306, 82] on link "sundrug asaka jlis1" at bounding box center [288, 81] width 110 height 10
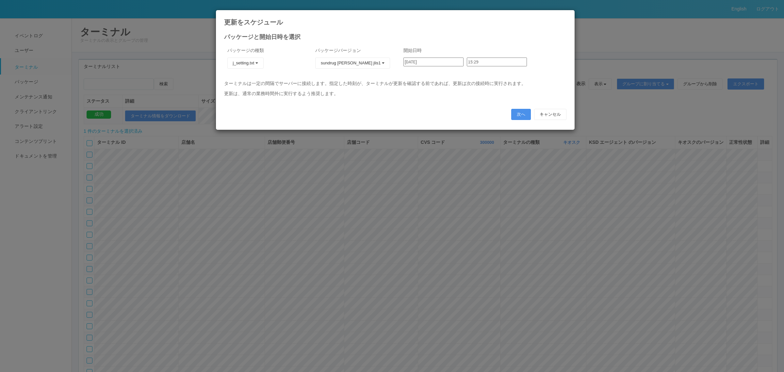
click at [517, 111] on button "次へ" at bounding box center [521, 114] width 20 height 11
type input "15:30"
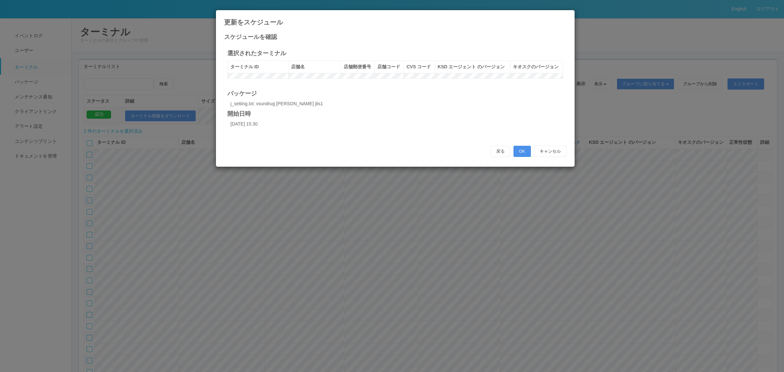
click at [527, 157] on button "OK" at bounding box center [521, 151] width 17 height 11
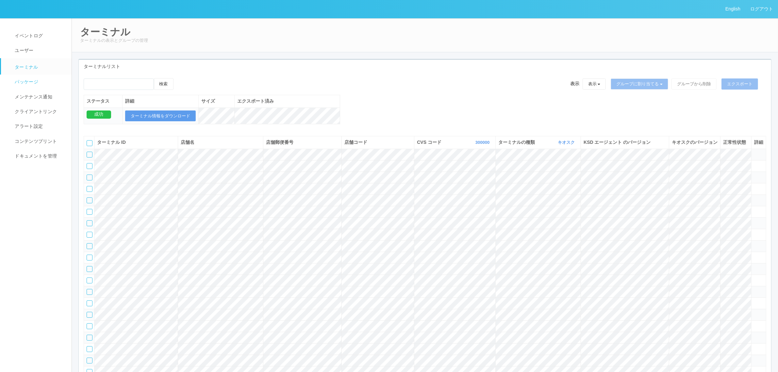
click at [33, 82] on span "パッケージ" at bounding box center [25, 81] width 25 height 5
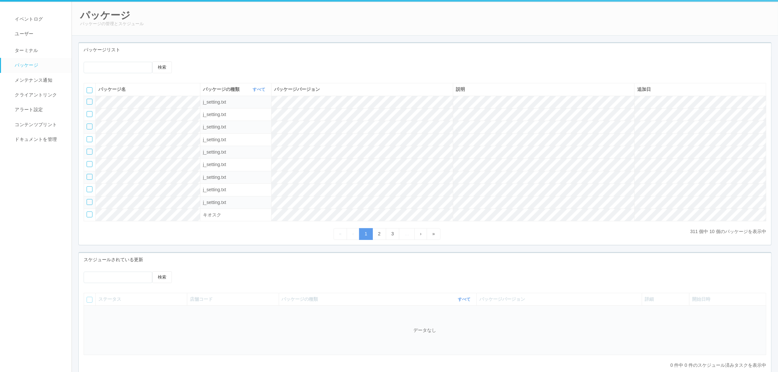
scroll to position [60, 0]
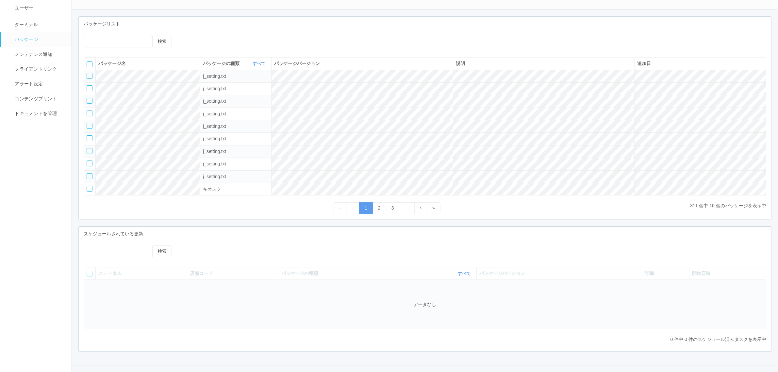
scroll to position [60, 0]
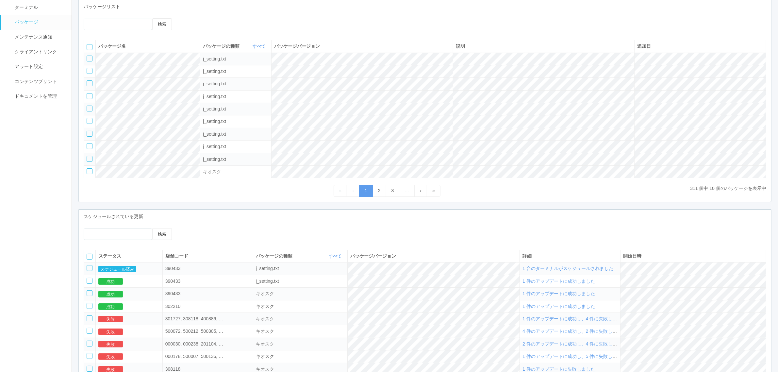
click at [563, 271] on span "1 台のターミナルがスケジュールされました" at bounding box center [567, 268] width 91 height 5
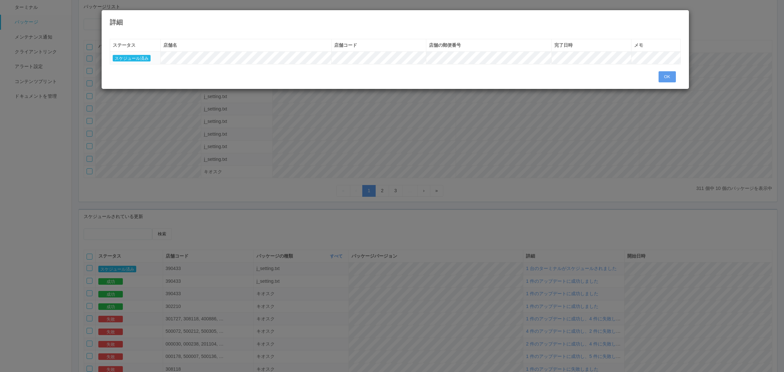
click at [655, 76] on div "« ‹ 1 › » ステータス 店舗名 店舗コード 店舗の郵便番号 完了日時 メモ スケジュール済み OK" at bounding box center [395, 58] width 581 height 48
click at [662, 77] on button "OK" at bounding box center [666, 76] width 17 height 11
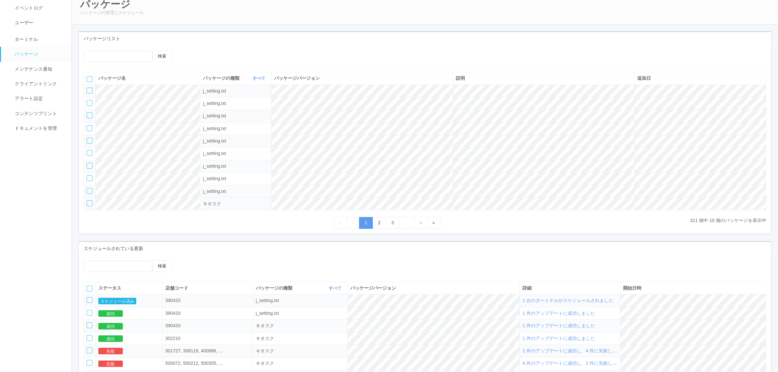
scroll to position [0, 0]
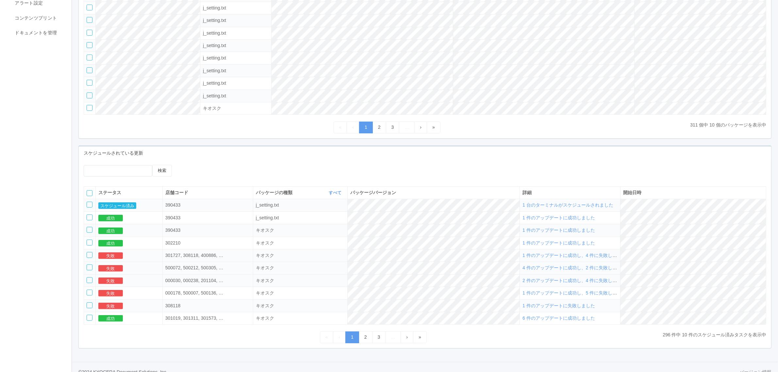
scroll to position [138, 0]
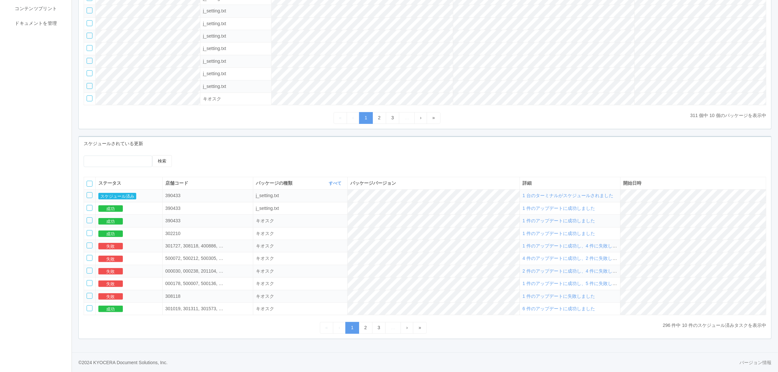
scroll to position [138, 0]
click at [590, 196] on span "1 台のターミナルがスケジュールされました" at bounding box center [567, 195] width 91 height 5
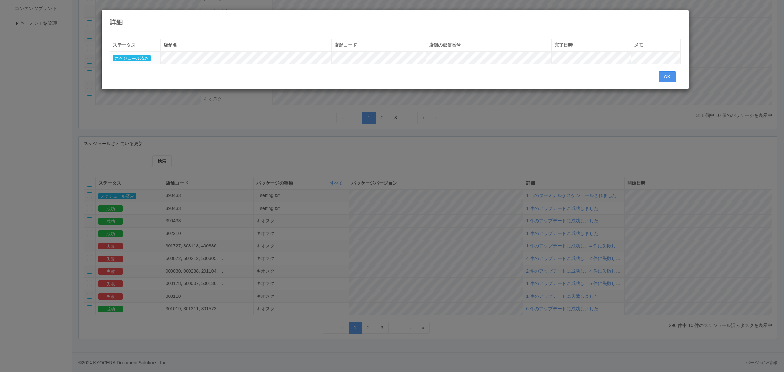
click at [668, 77] on button "OK" at bounding box center [666, 76] width 17 height 11
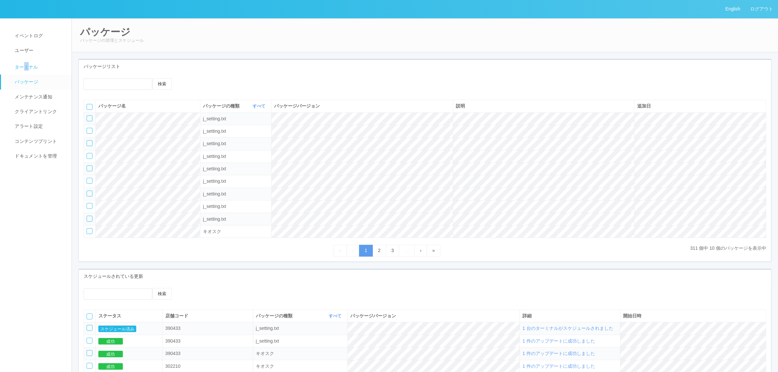
click at [27, 69] on span "ターミナル" at bounding box center [25, 66] width 25 height 5
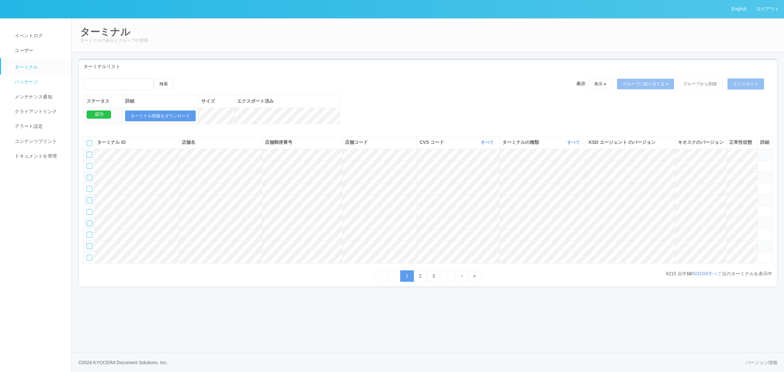
click at [40, 81] on link "パッケージ" at bounding box center [39, 81] width 76 height 15
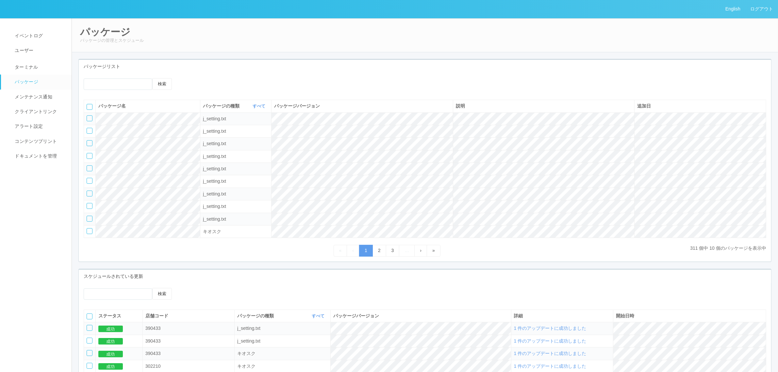
click at [570, 330] on span "1 件のアップデートに成功しました" at bounding box center [550, 327] width 72 height 5
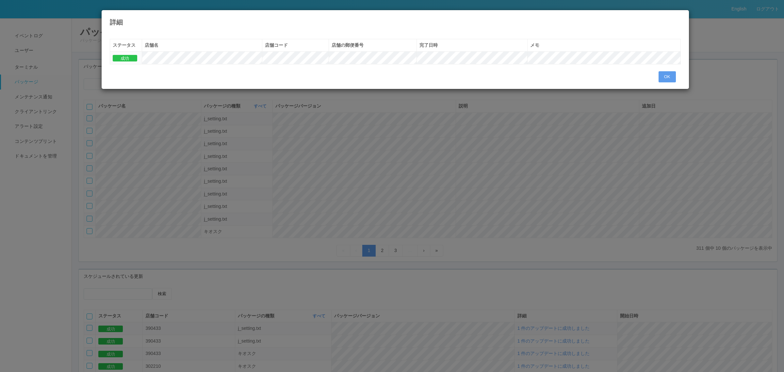
click at [531, 275] on div "詳細 « ‹ 1 › » ステータス 店舗名 店舗コード 店舗の郵便番号 完了日時 メモ 成功 OK" at bounding box center [392, 186] width 784 height 372
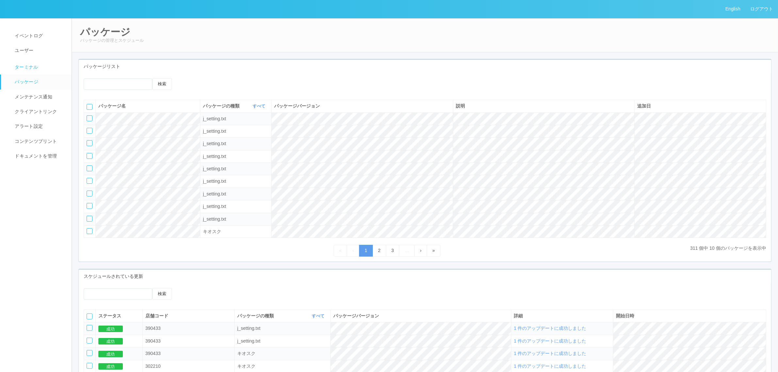
drag, startPoint x: 61, startPoint y: 68, endPoint x: 66, endPoint y: 69, distance: 5.3
click at [64, 69] on link "ターミナル" at bounding box center [39, 66] width 76 height 16
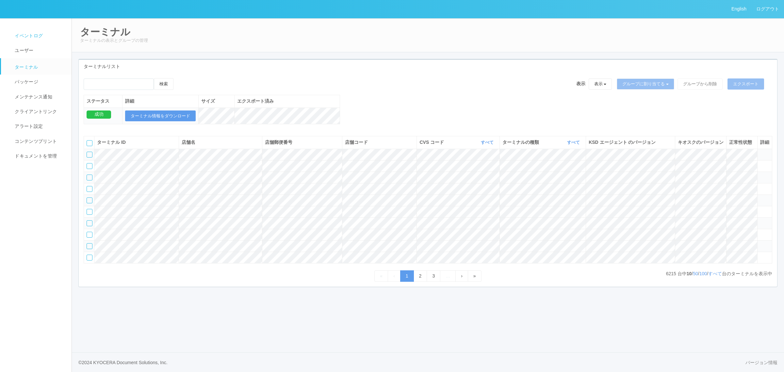
click at [55, 35] on link "イベントログ" at bounding box center [39, 35] width 76 height 15
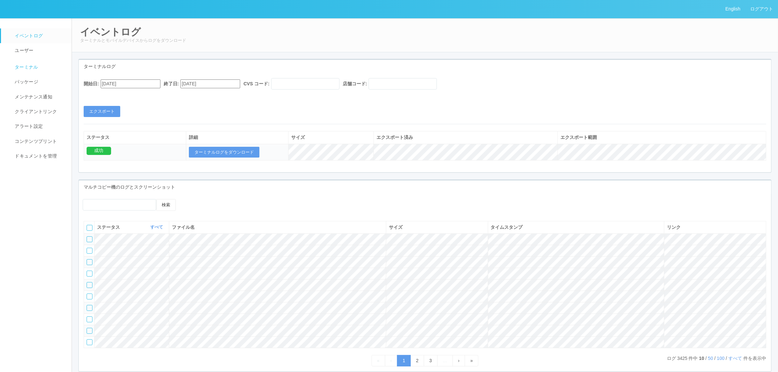
click at [46, 69] on link "ターミナル" at bounding box center [39, 66] width 76 height 16
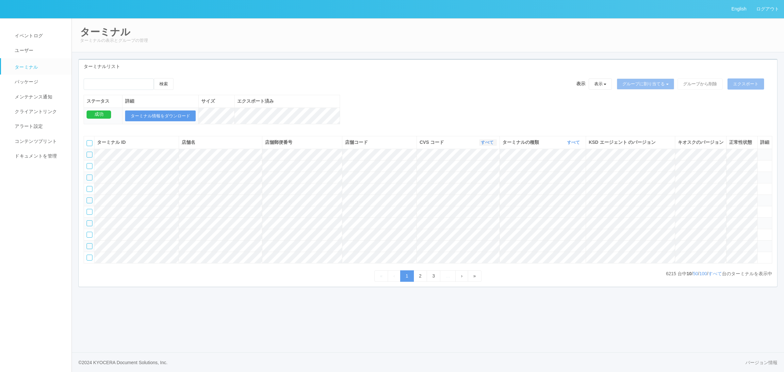
click at [493, 145] on icon "button" at bounding box center [494, 142] width 2 height 5
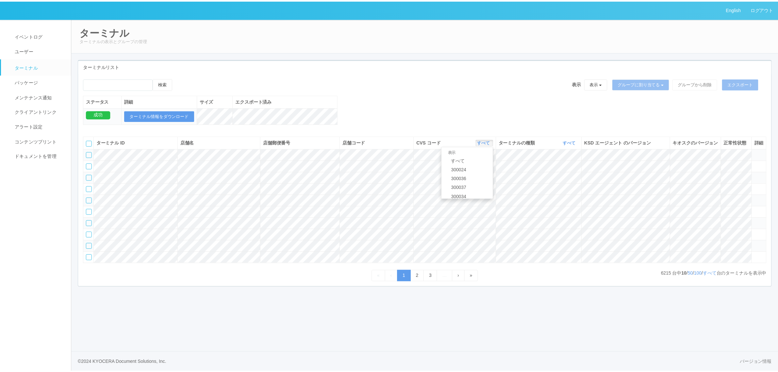
scroll to position [282, 0]
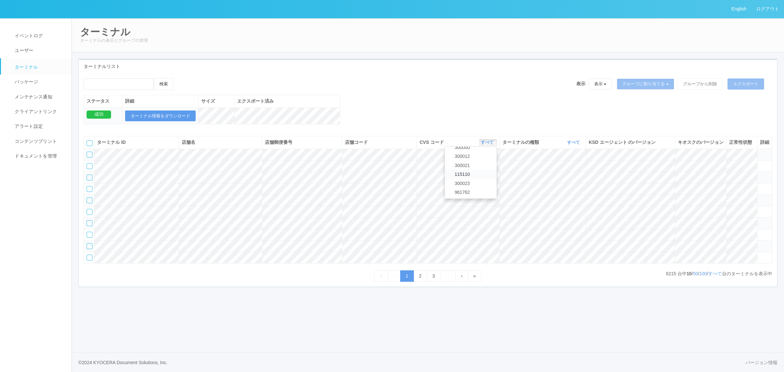
click at [474, 179] on link "115110" at bounding box center [471, 174] width 52 height 9
click at [571, 145] on link "すべて" at bounding box center [574, 142] width 14 height 5
click at [567, 174] on link "キオスク" at bounding box center [557, 169] width 52 height 9
click at [718, 276] on link "すべて" at bounding box center [715, 273] width 14 height 5
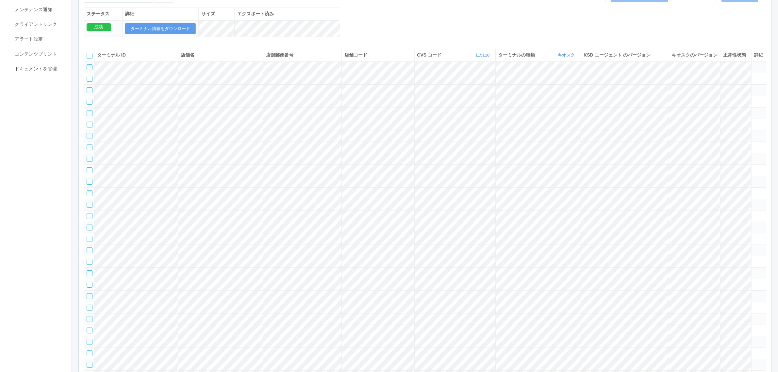
scroll to position [0, 0]
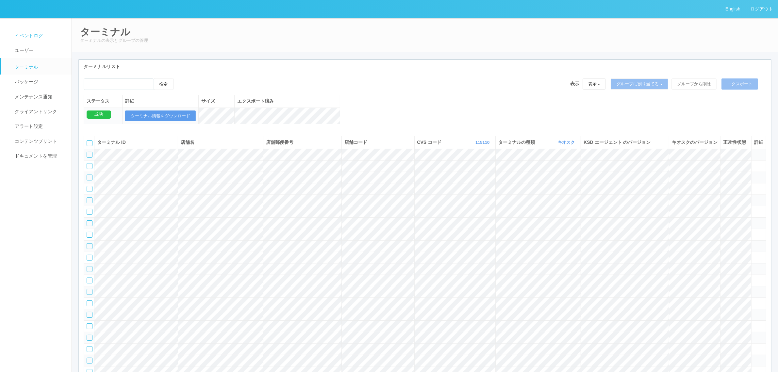
click at [34, 33] on span "イベントログ" at bounding box center [28, 35] width 30 height 5
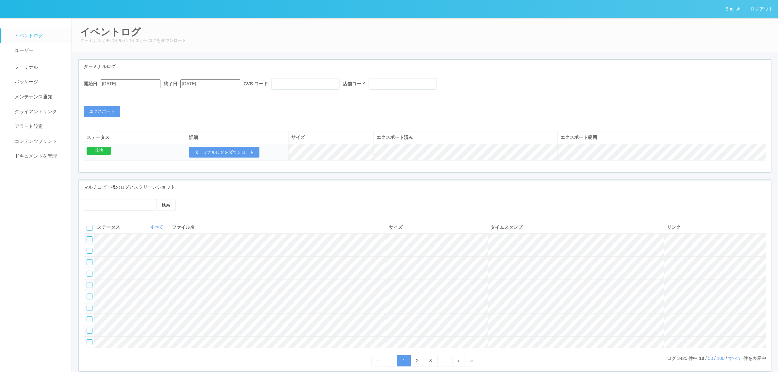
click at [122, 84] on input "[DATE]" at bounding box center [131, 83] width 60 height 9
drag, startPoint x: 131, startPoint y: 77, endPoint x: 131, endPoint y: 83, distance: 5.9
click at [131, 78] on div "開始日: [DATE] 終了日: [DATE] CVS コード: 店舗コード: エクスポート ステータス 詳細 サイズ エクスポート済み エクスポート範囲 成…" at bounding box center [425, 122] width 692 height 99
click at [144, 83] on input "[DATE]" at bounding box center [131, 83] width 60 height 9
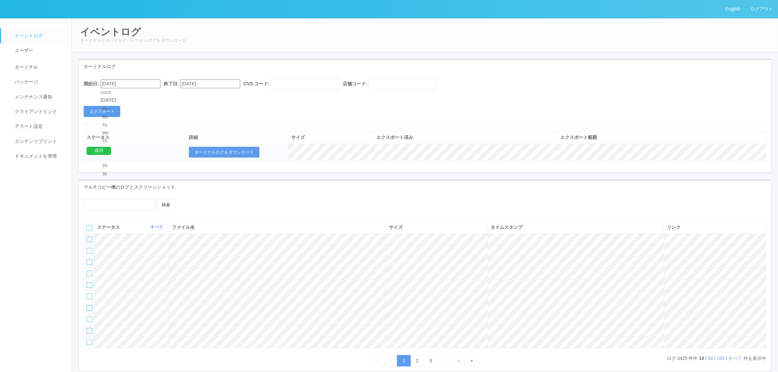
click at [111, 93] on button "button" at bounding box center [108, 92] width 5 height 2
type input "[DATE]"
click at [117, 110] on button "エクスポート" at bounding box center [102, 111] width 37 height 11
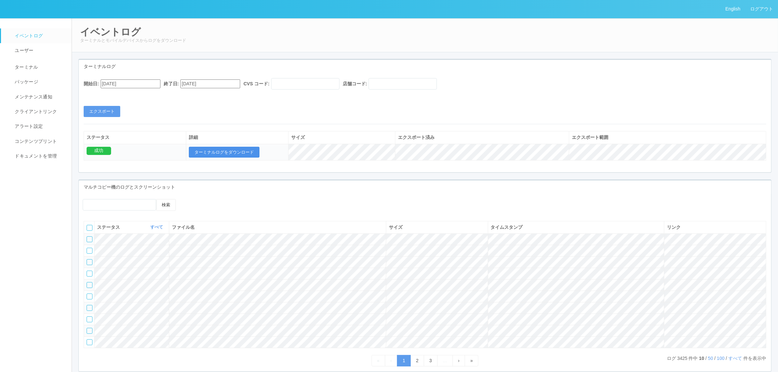
click at [212, 153] on button "ターミナルログをダウンロード" at bounding box center [224, 152] width 71 height 11
